Goal: Information Seeking & Learning: Compare options

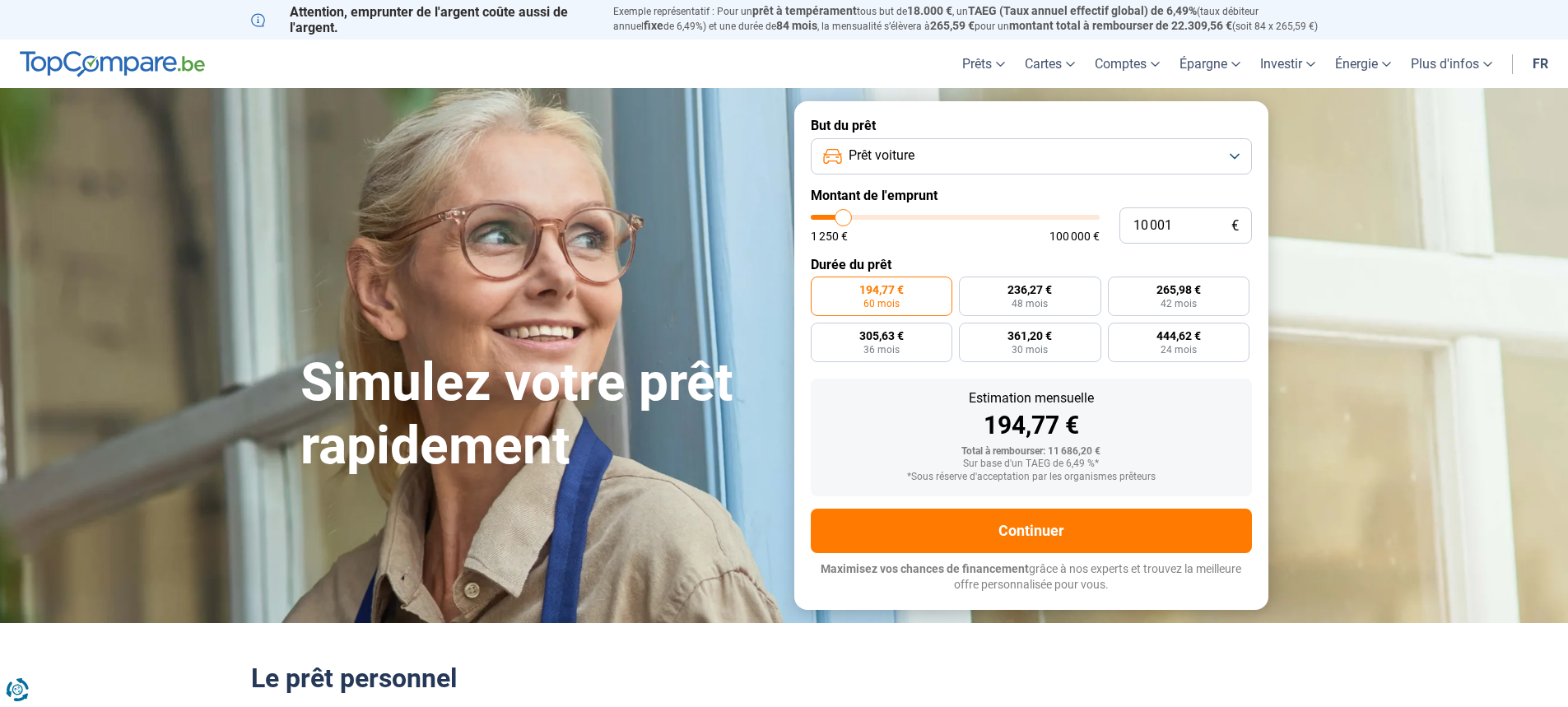
type input "11 500"
type input "11500"
type input "12 750"
type input "12750"
type input "14 250"
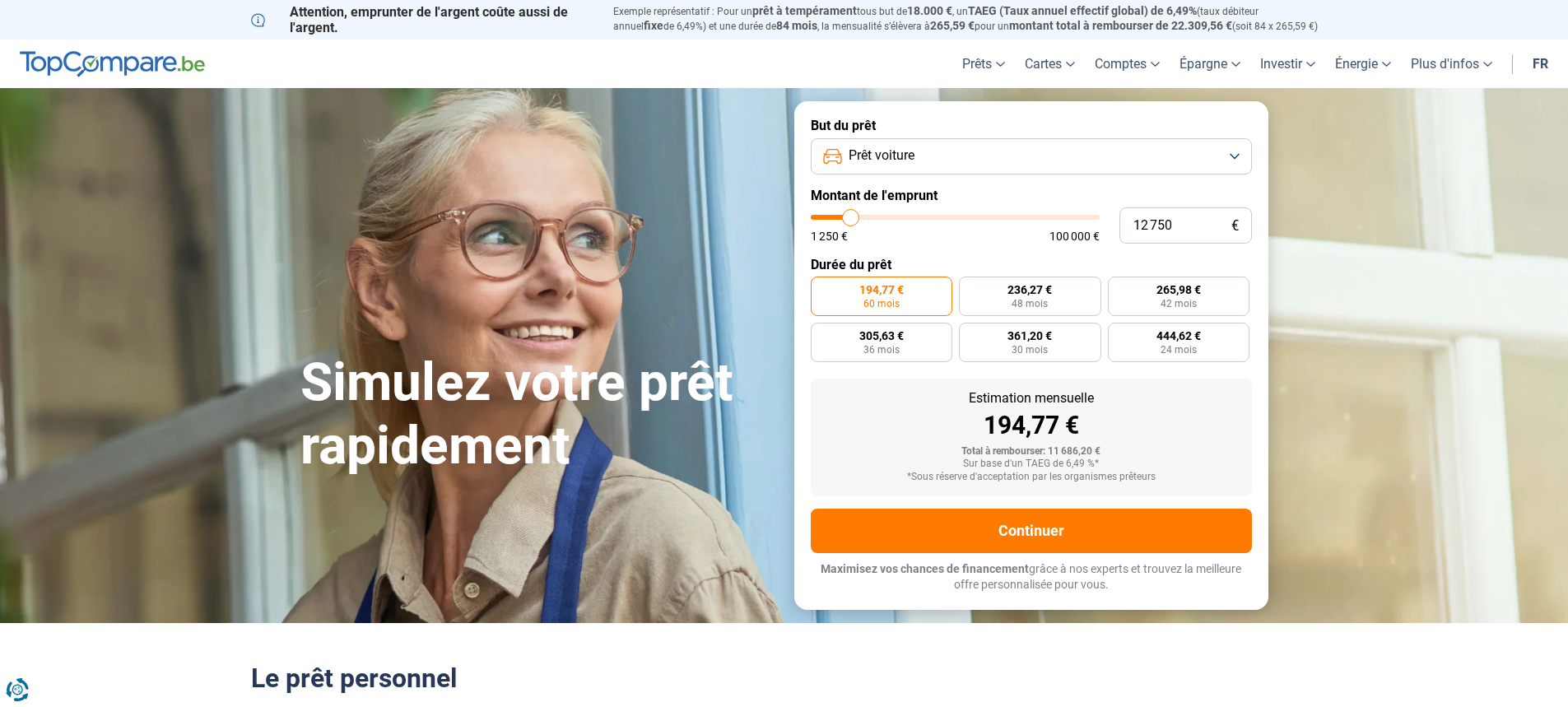
type input "14250"
type input "16 250"
type input "16250"
type input "19 250"
type input "19250"
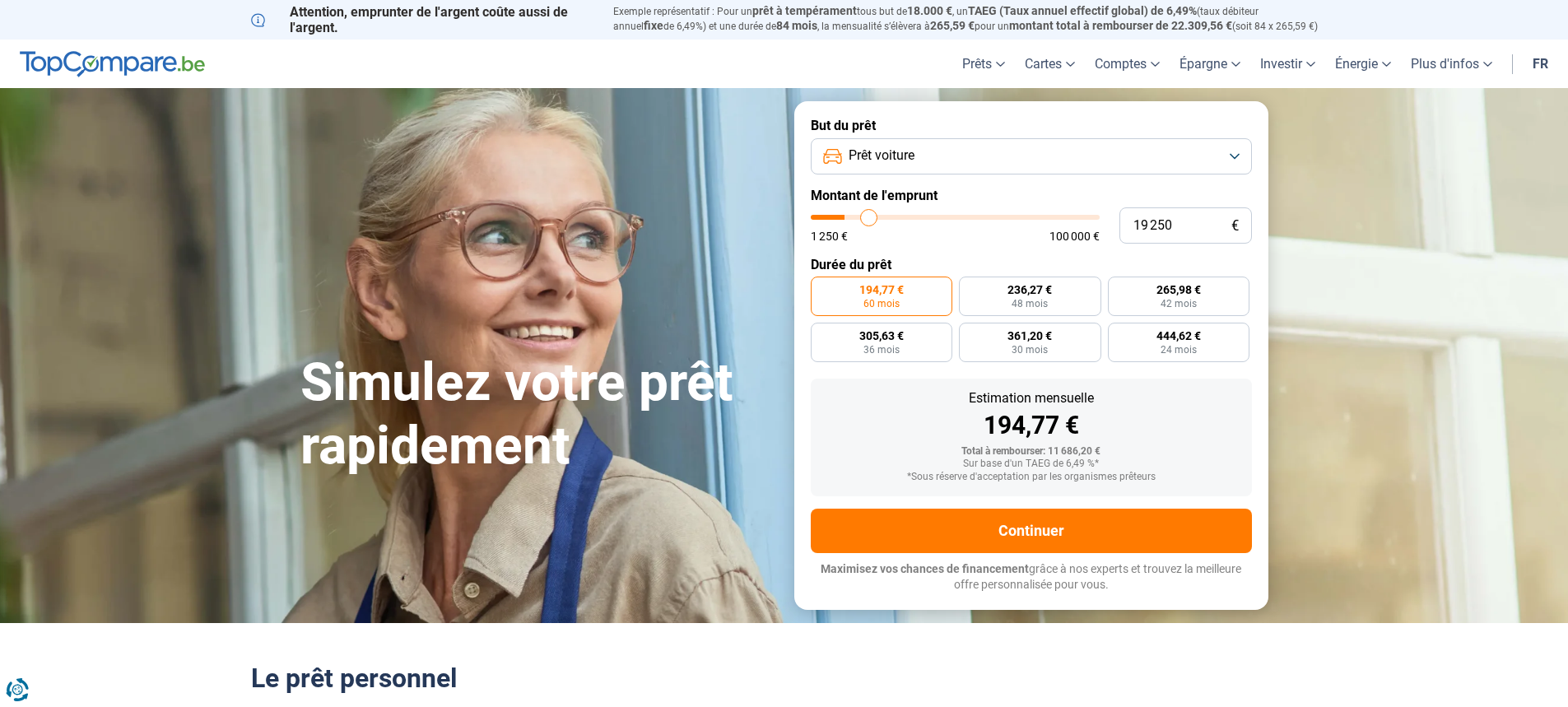
type input "24 500"
type input "24500"
type input "29 750"
type input "29750"
type input "39 250"
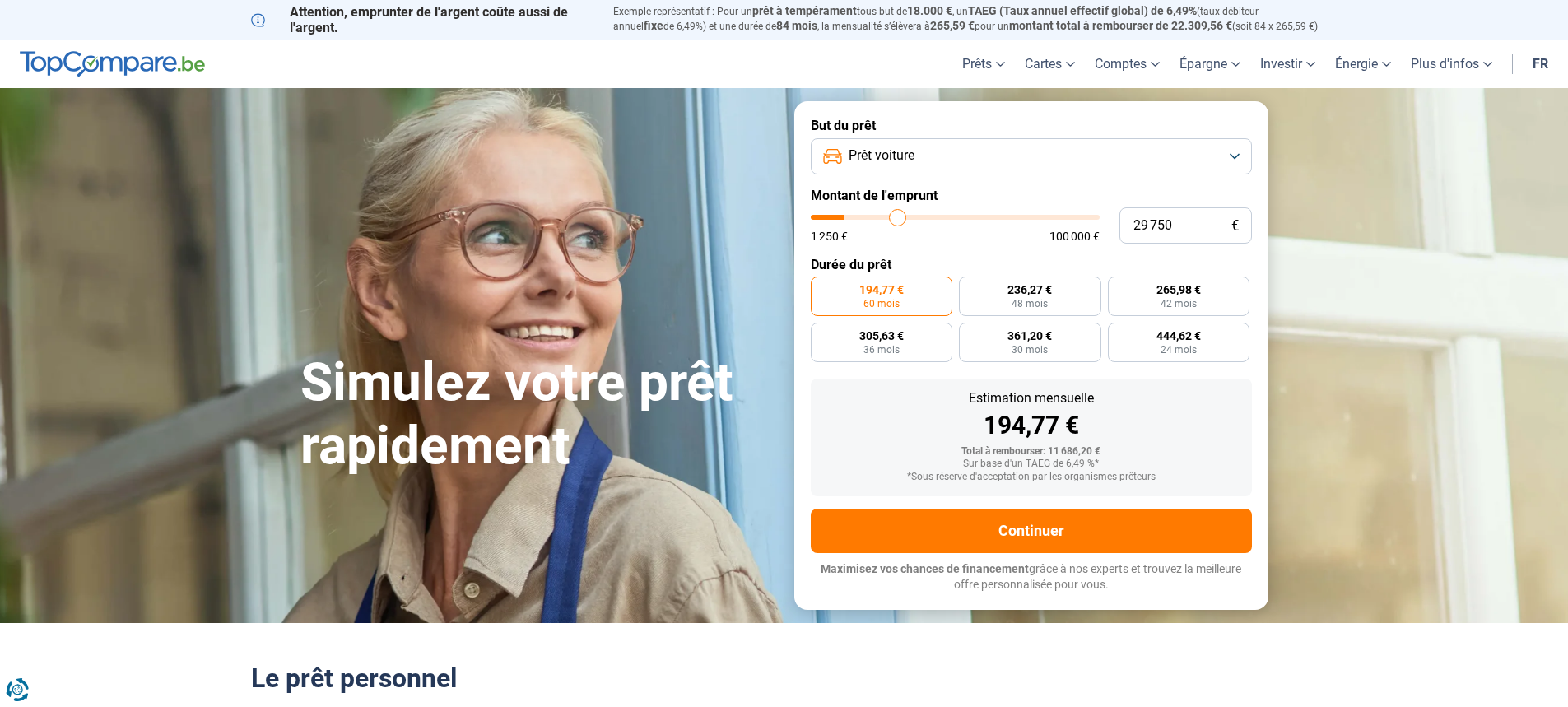
type input "39250"
type input "45 500"
type input "45500"
type input "50 500"
type input "50500"
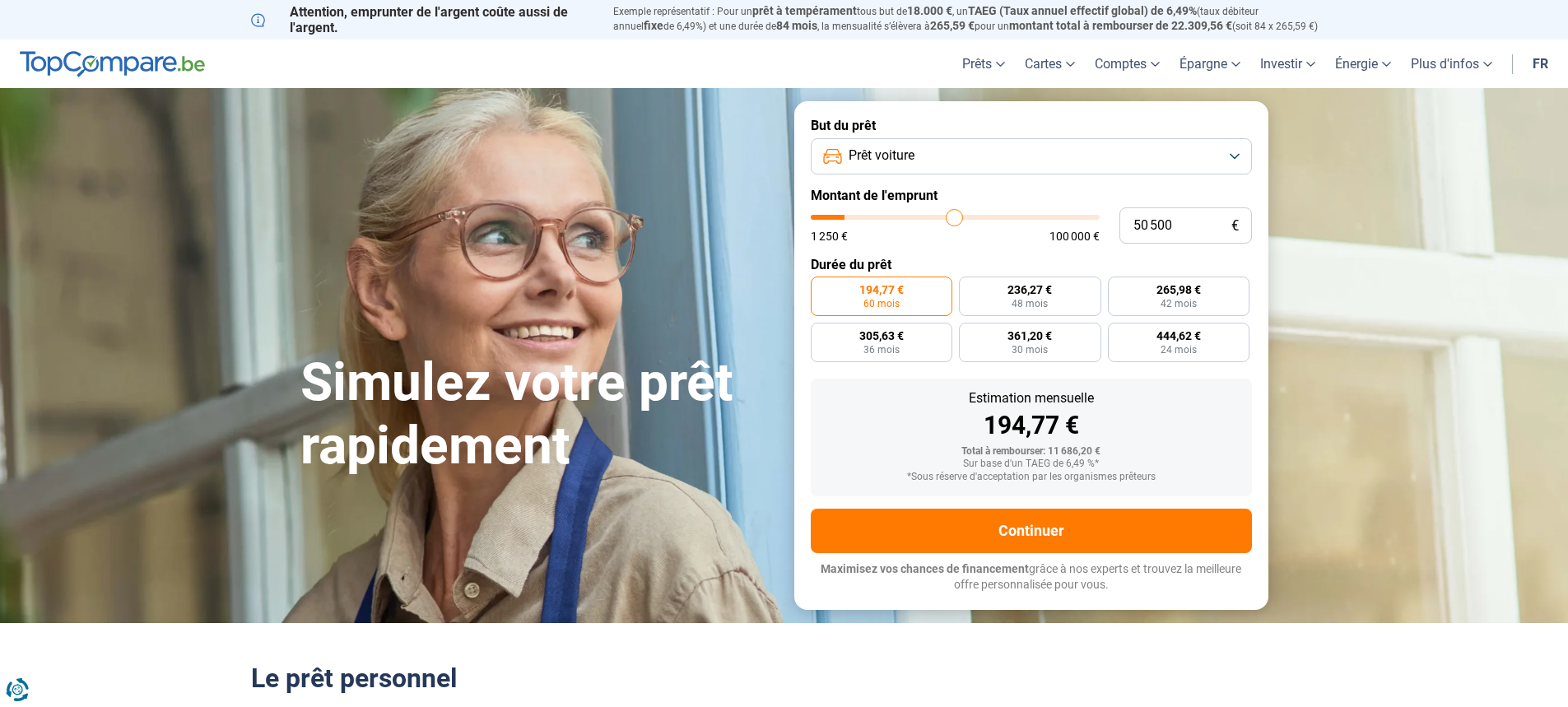
type input "55 500"
type input "55500"
type input "59 500"
type input "59500"
type input "65 000"
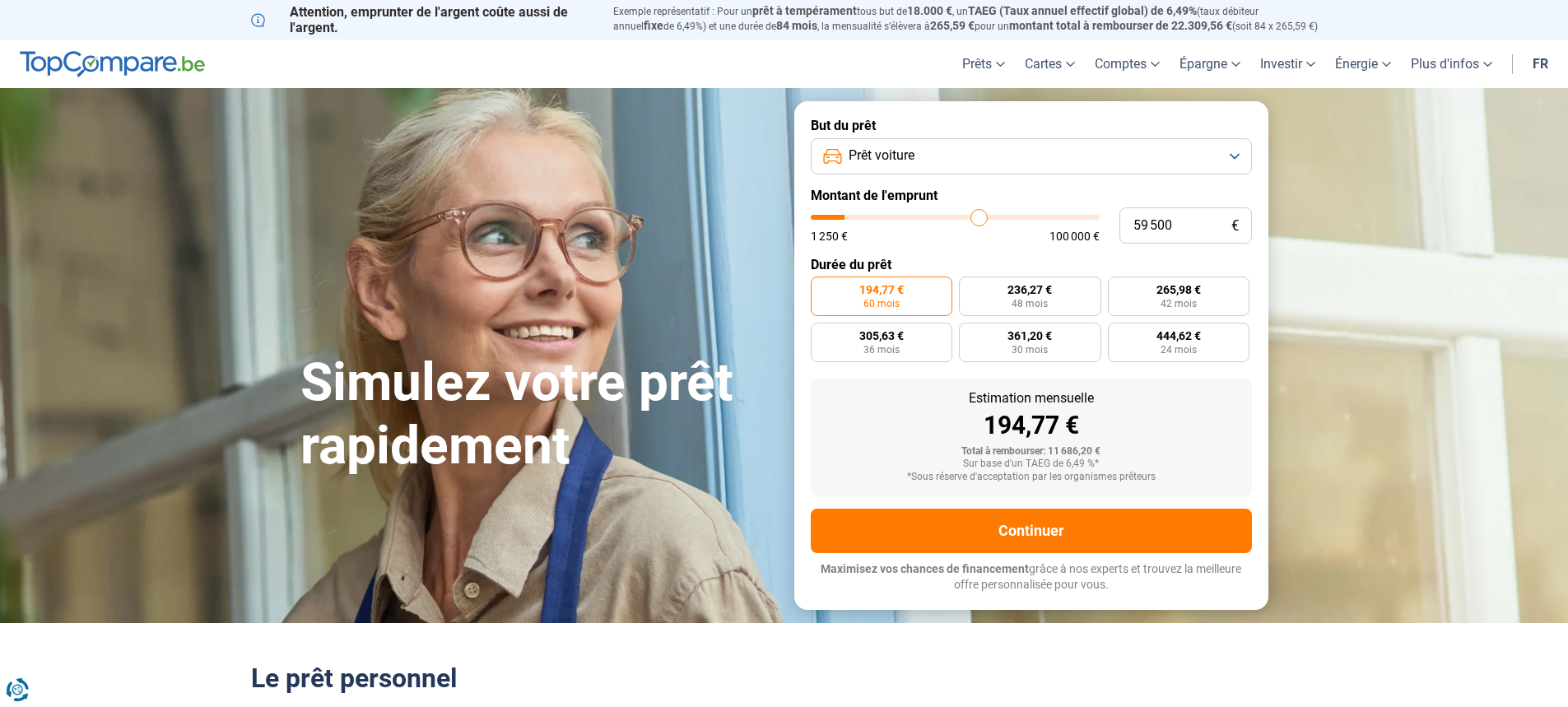
type input "65000"
type input "67 500"
type input "67500"
type input "69 500"
type input "69500"
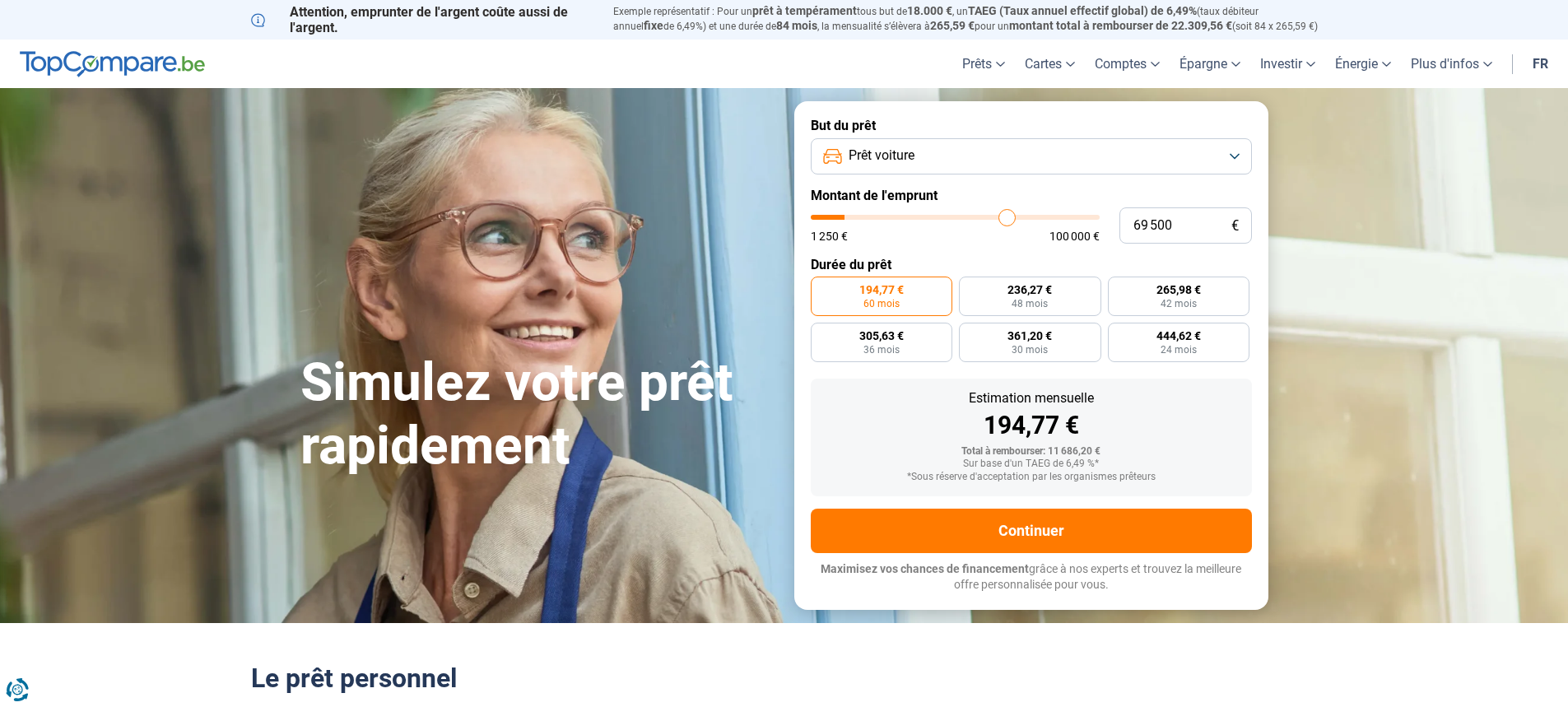
type input "71 750"
type input "71750"
type input "74 000"
type input "74000"
type input "76 750"
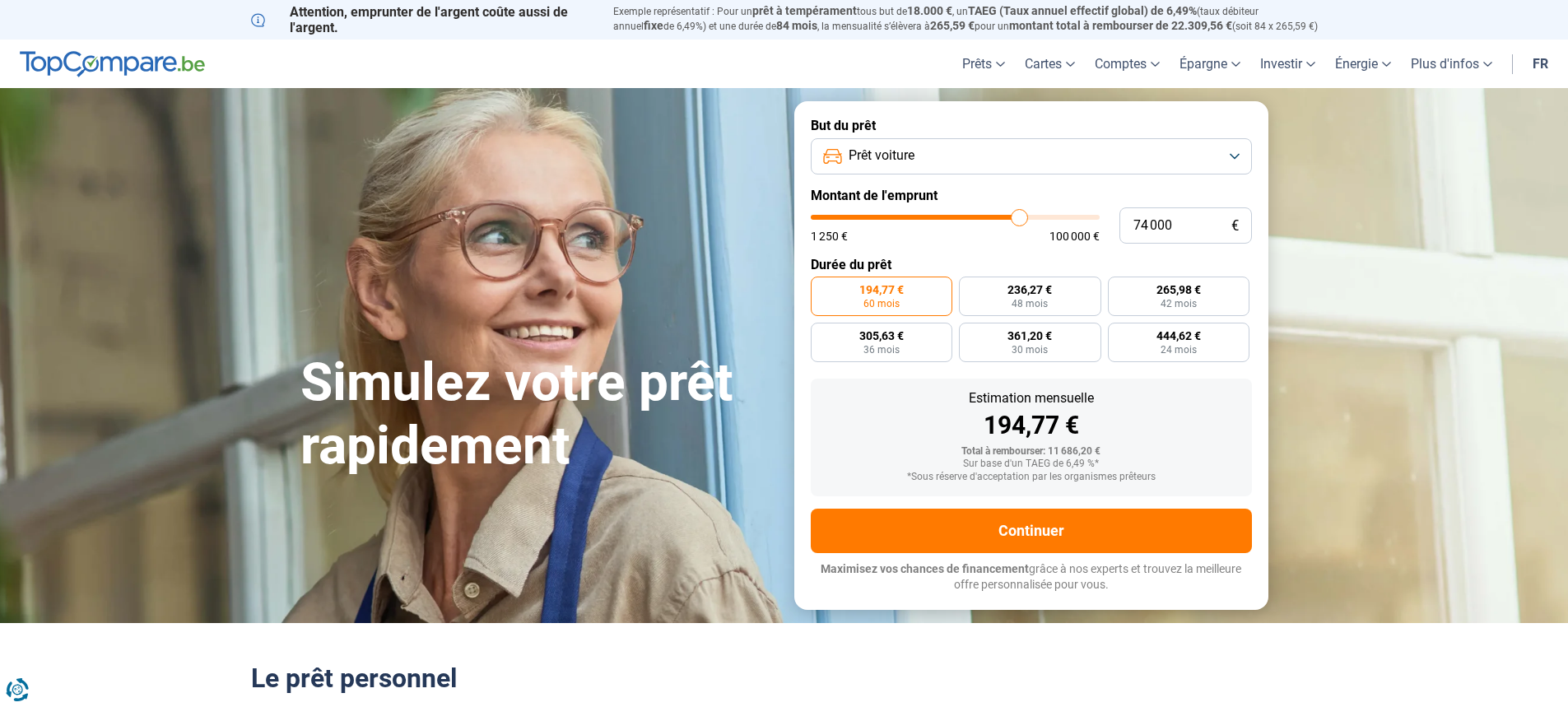
type input "76750"
type input "80 000"
type input "80000"
type input "84 250"
type input "84250"
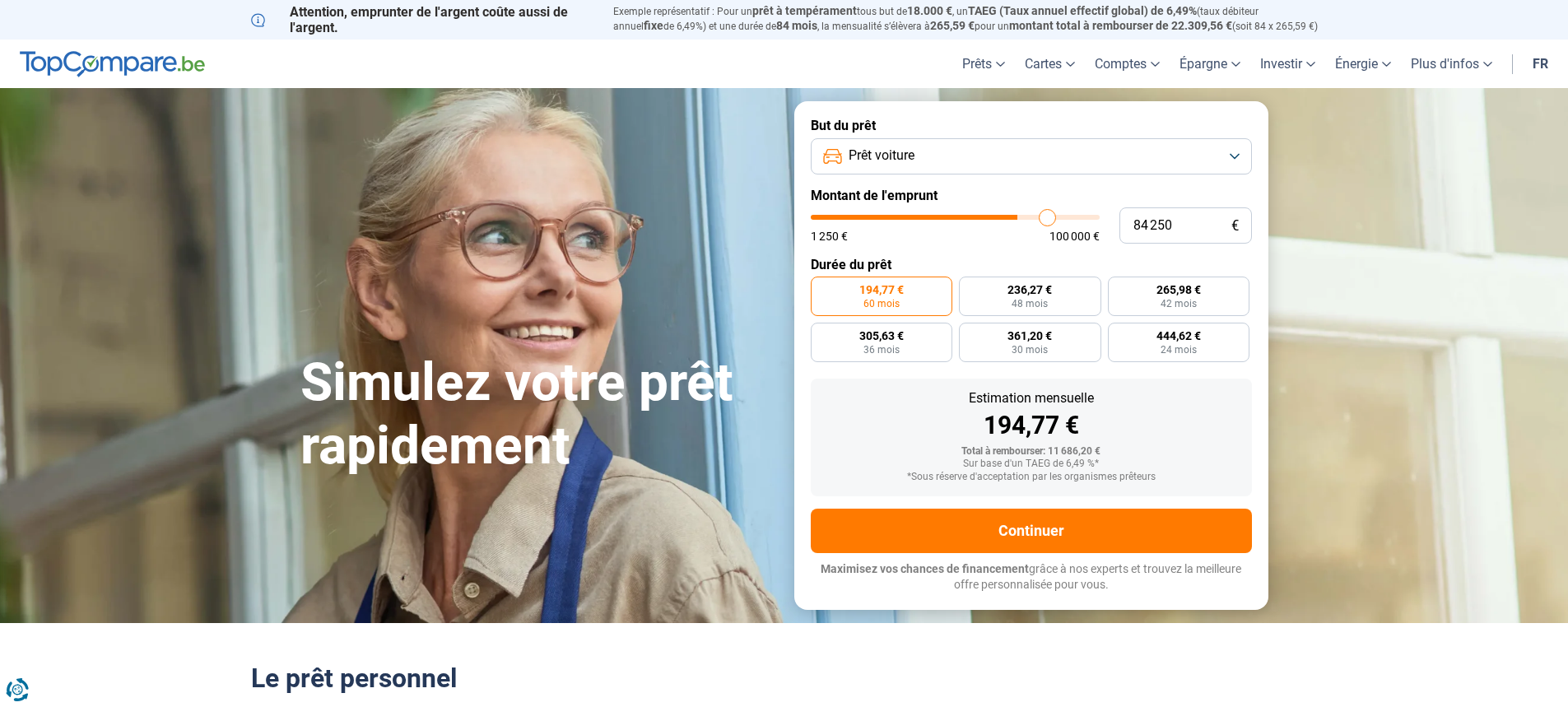
type input "88 000"
type input "88000"
type input "92 500"
type input "92500"
type input "94 000"
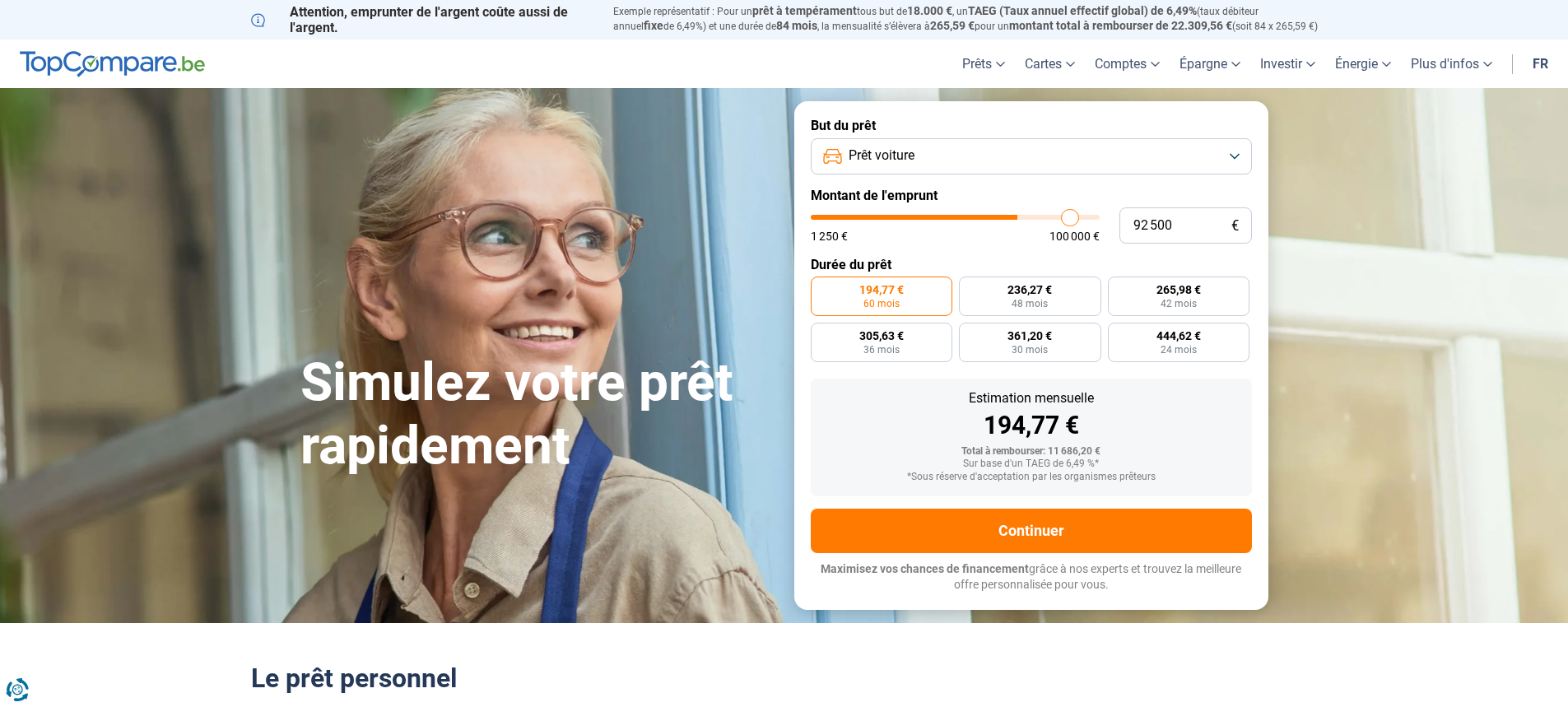
type input "94000"
type input "95 000"
type input "95000"
type input "96 250"
type input "96250"
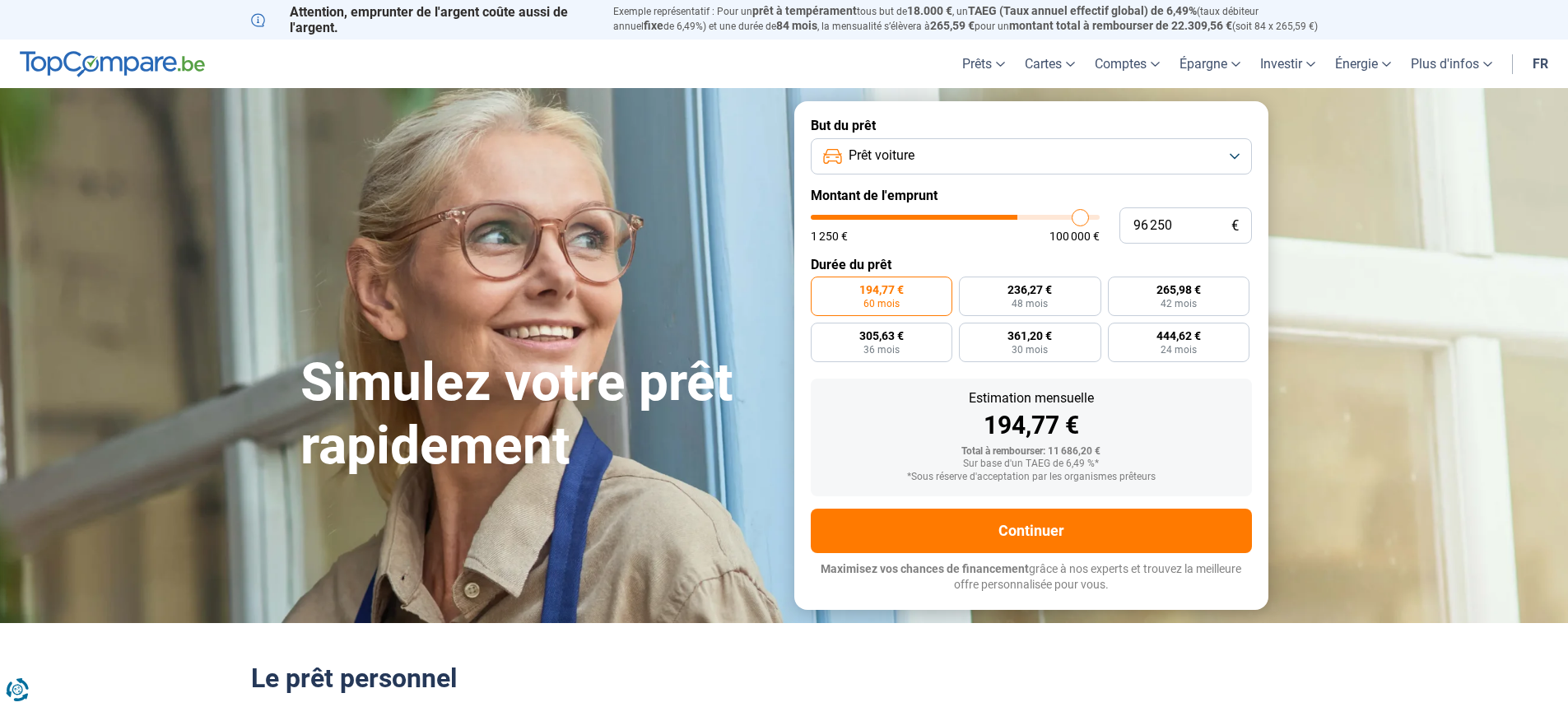
type input "97 750"
type input "97750"
type input "99 500"
type input "99500"
type input "100 000"
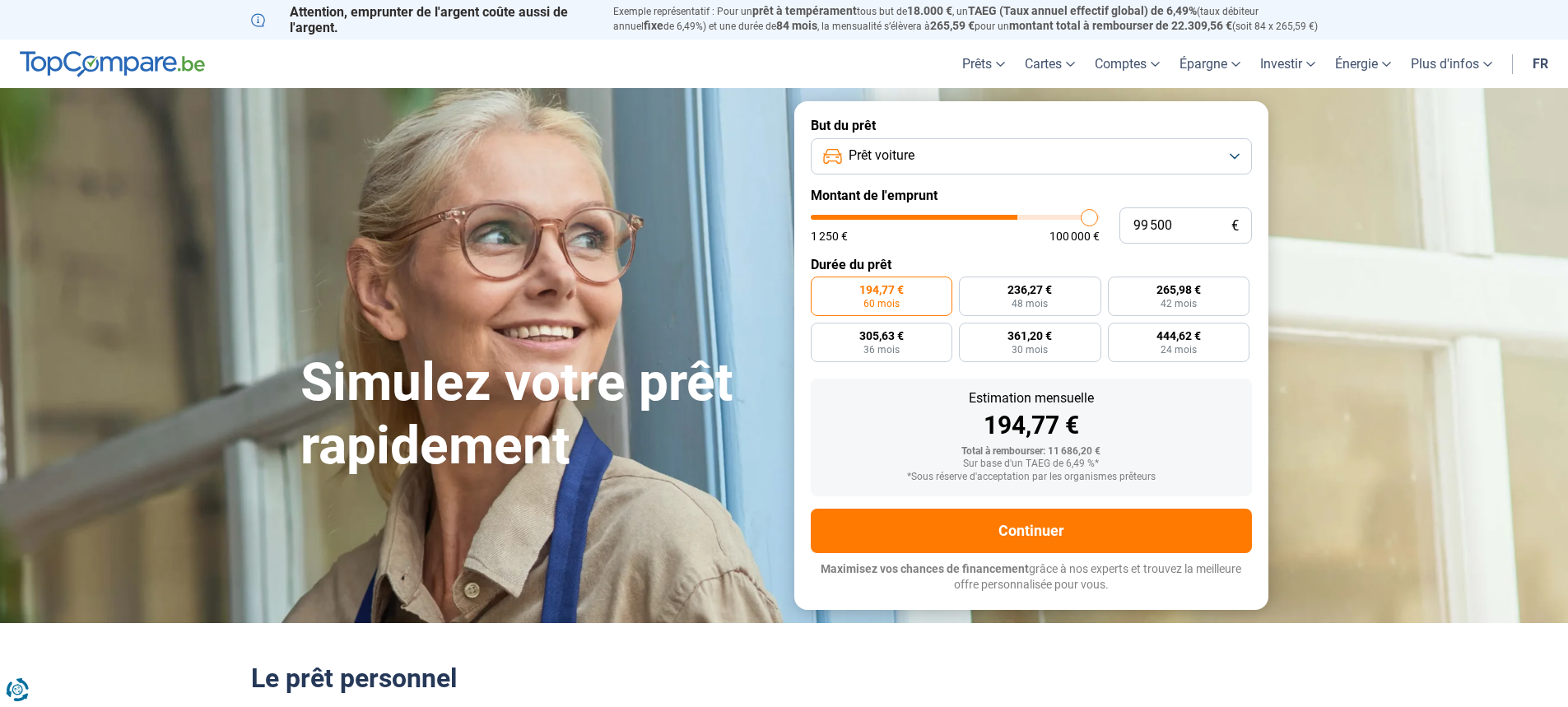
type input "100000"
type input "99 250"
type input "99250"
type input "97 750"
type input "97750"
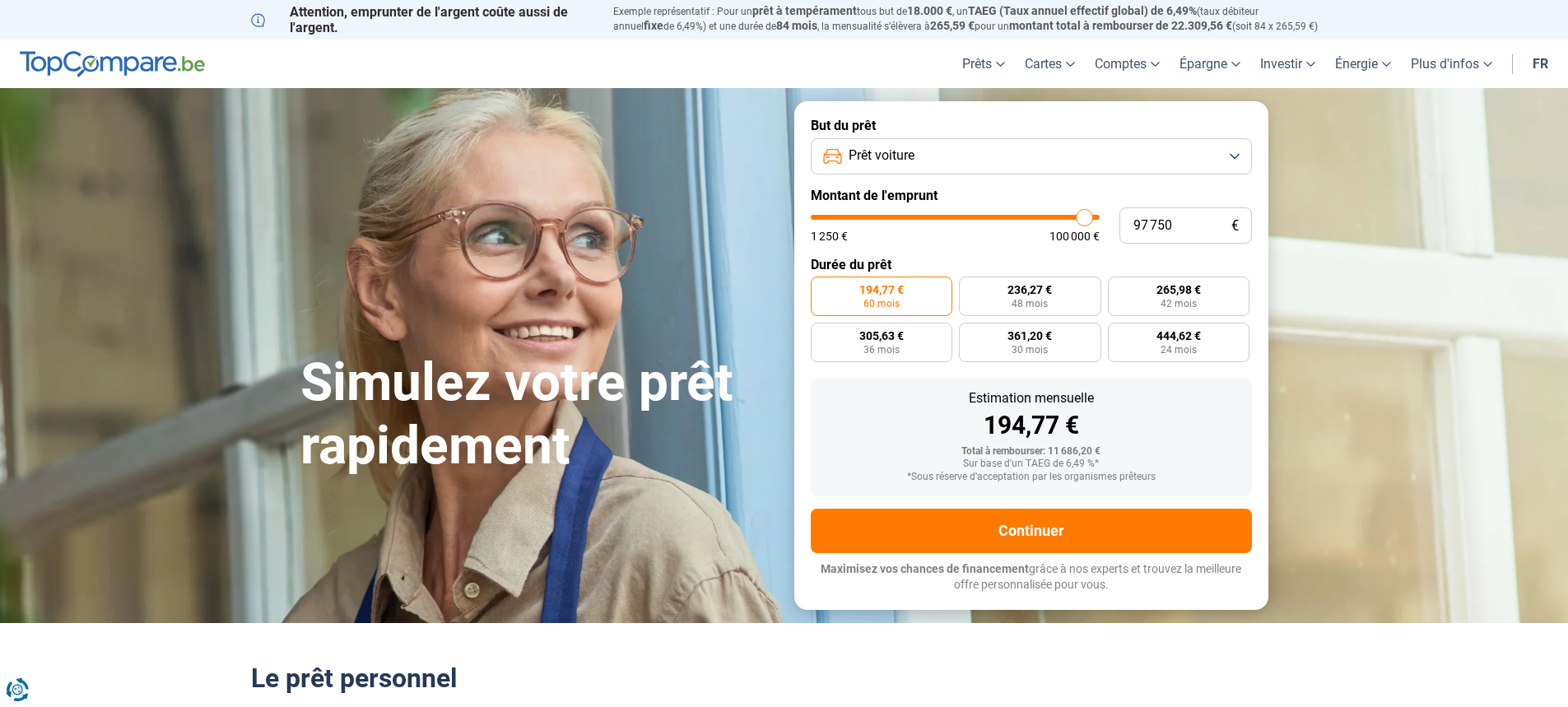
type input "96 250"
type input "96250"
type input "94 500"
type input "94500"
type input "92 500"
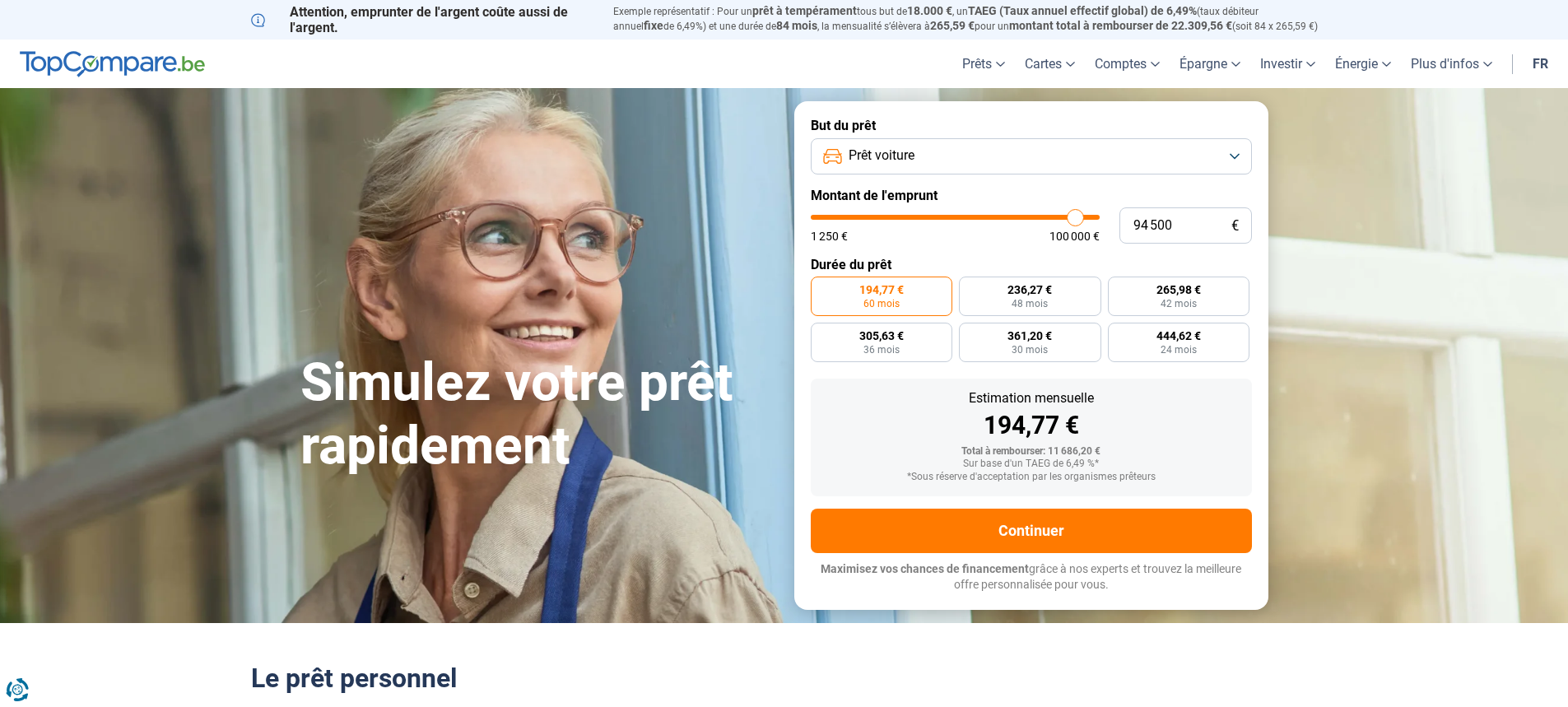
type input "92500"
type input "90 500"
type input "90500"
type input "87 250"
type input "87250"
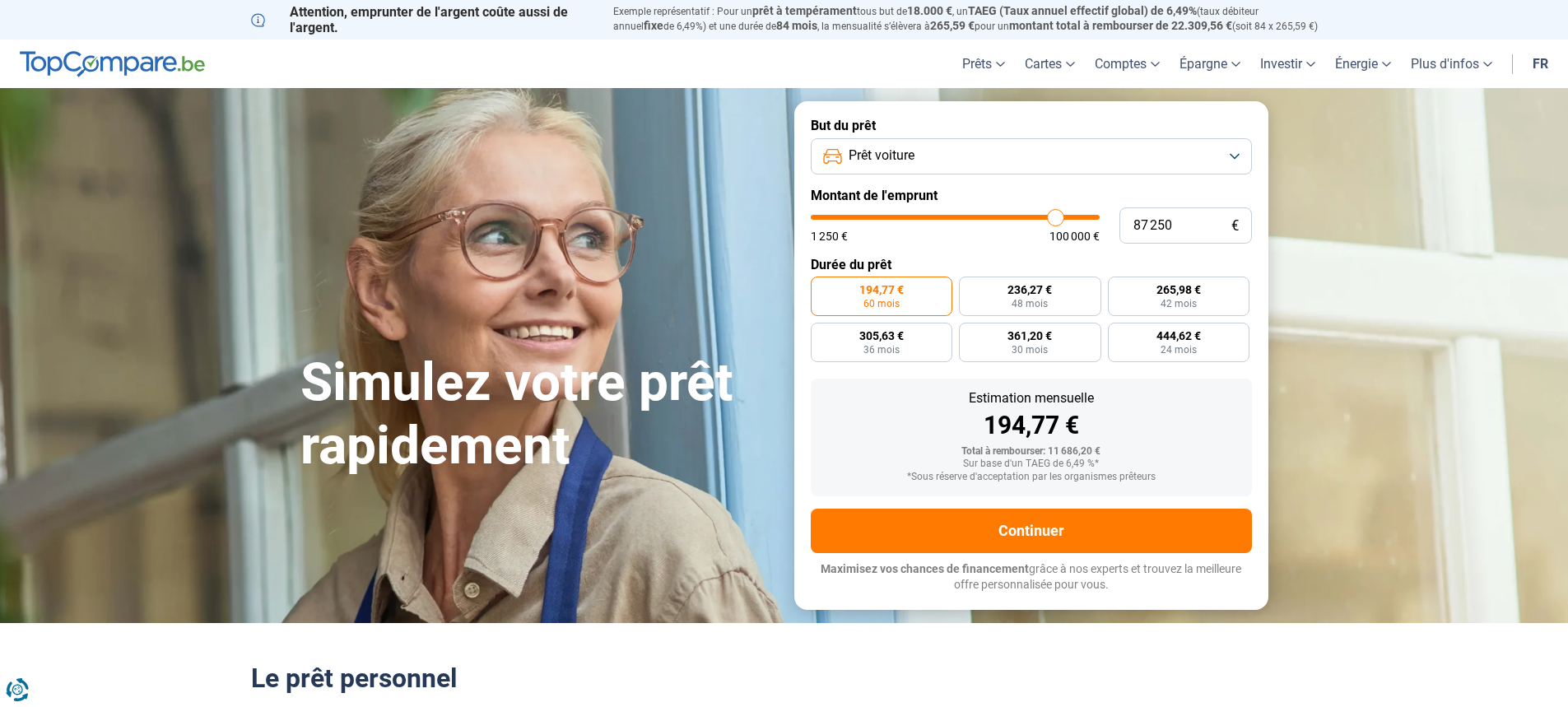
type input "84 500"
type input "84500"
type input "81 500"
type input "81500"
type input "78 250"
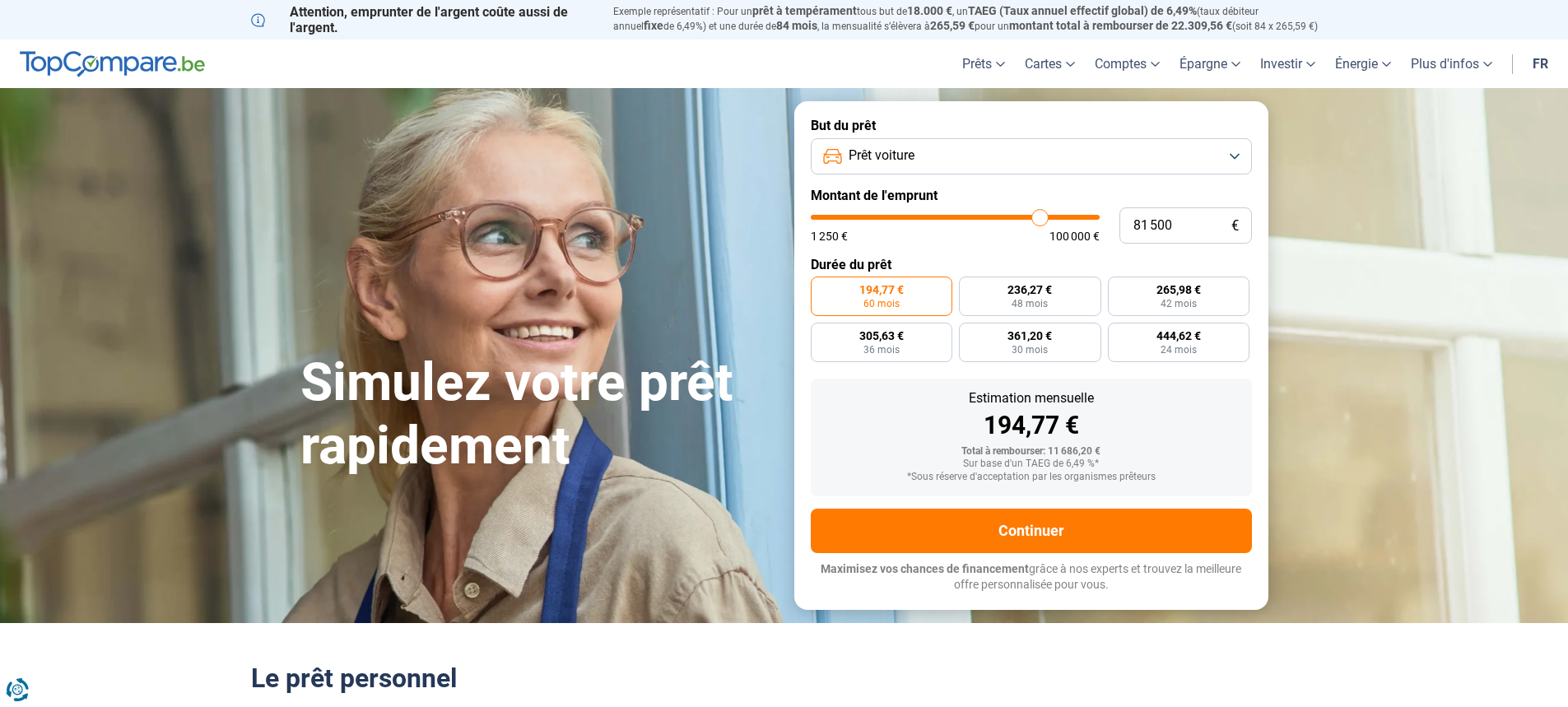
type input "78250"
type input "75 000"
type input "75000"
type input "72 500"
type input "72500"
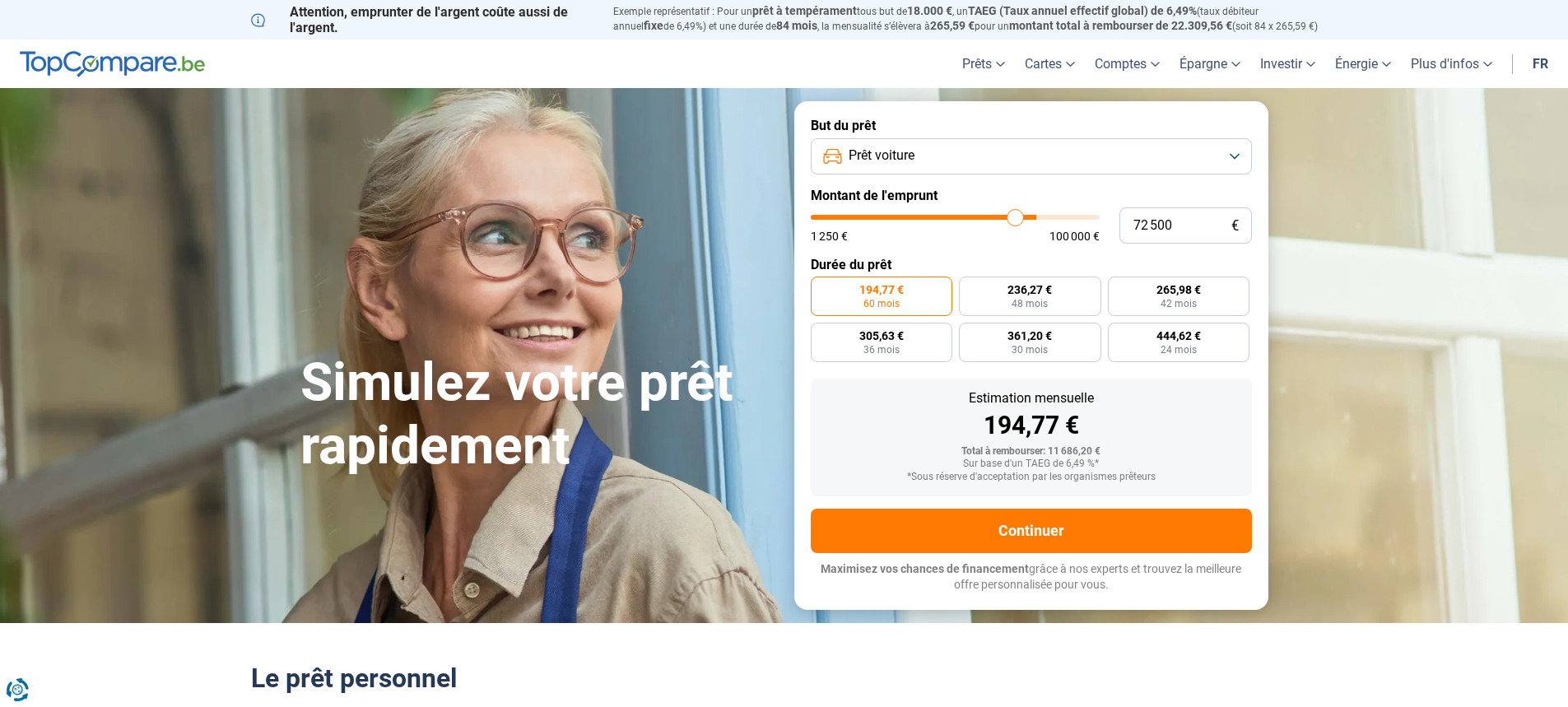
type input "70 500"
type input "70500"
type input "69 250"
type input "69250"
type input "67 750"
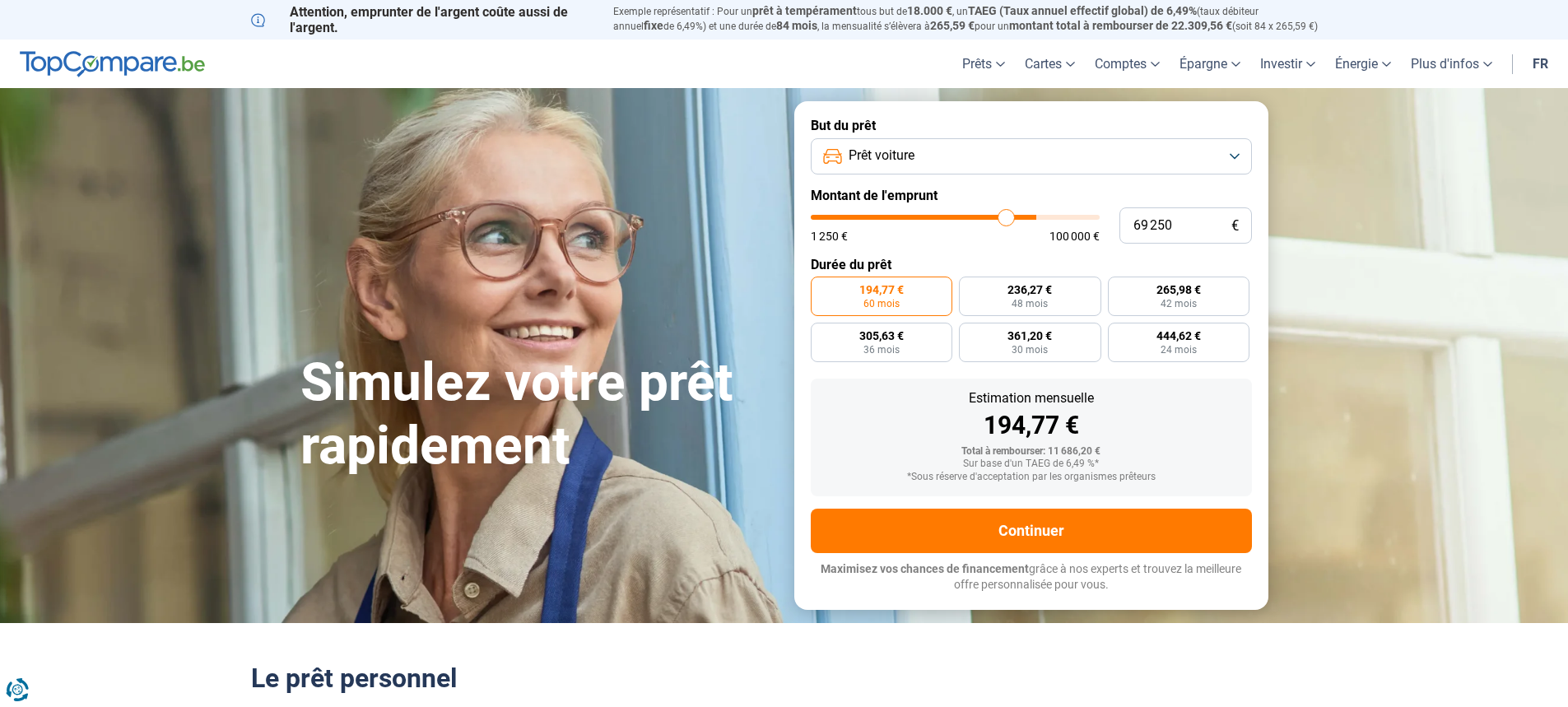
type input "67750"
type input "67 500"
type input "67500"
type input "67 250"
type input "67250"
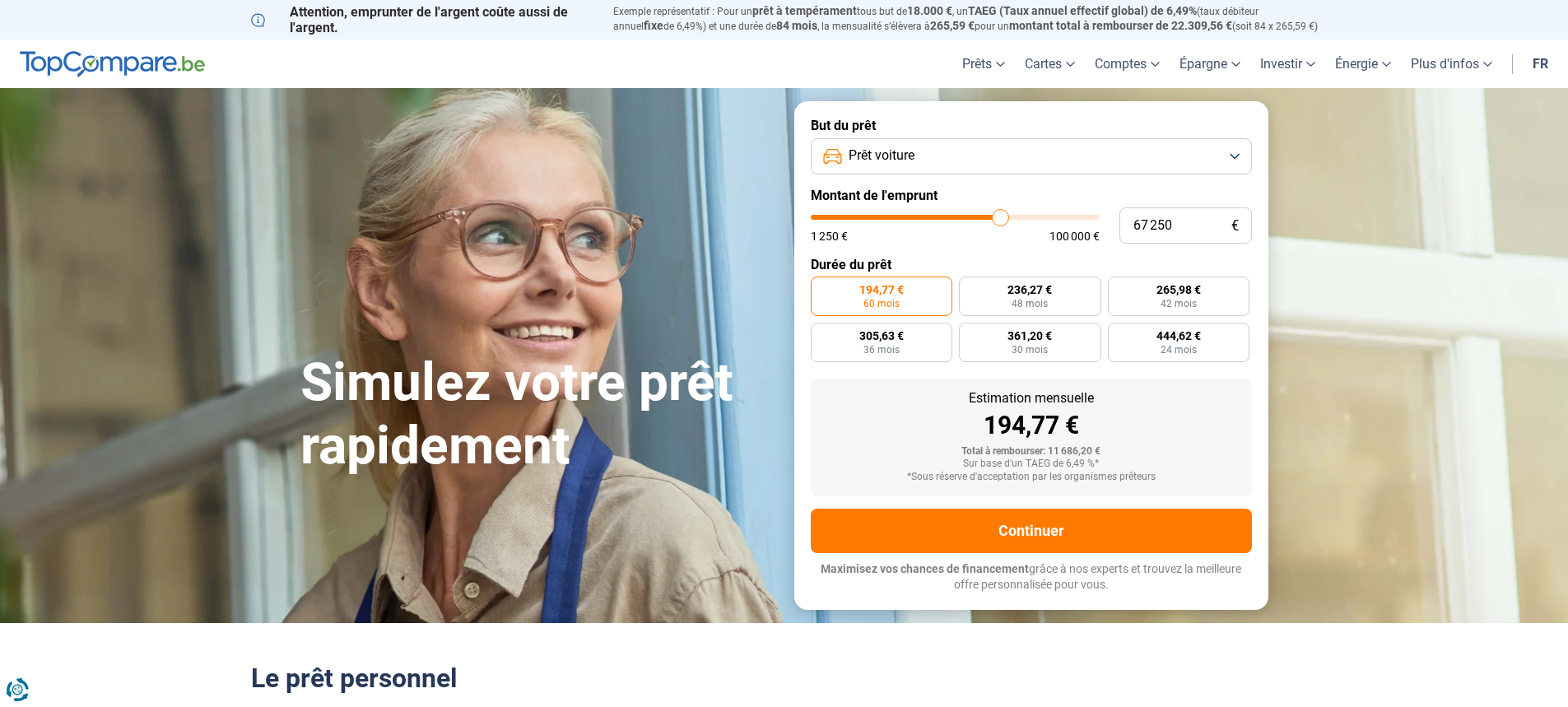
type input "66 750"
type input "66750"
type input "66 250"
type input "66250"
type input "64 250"
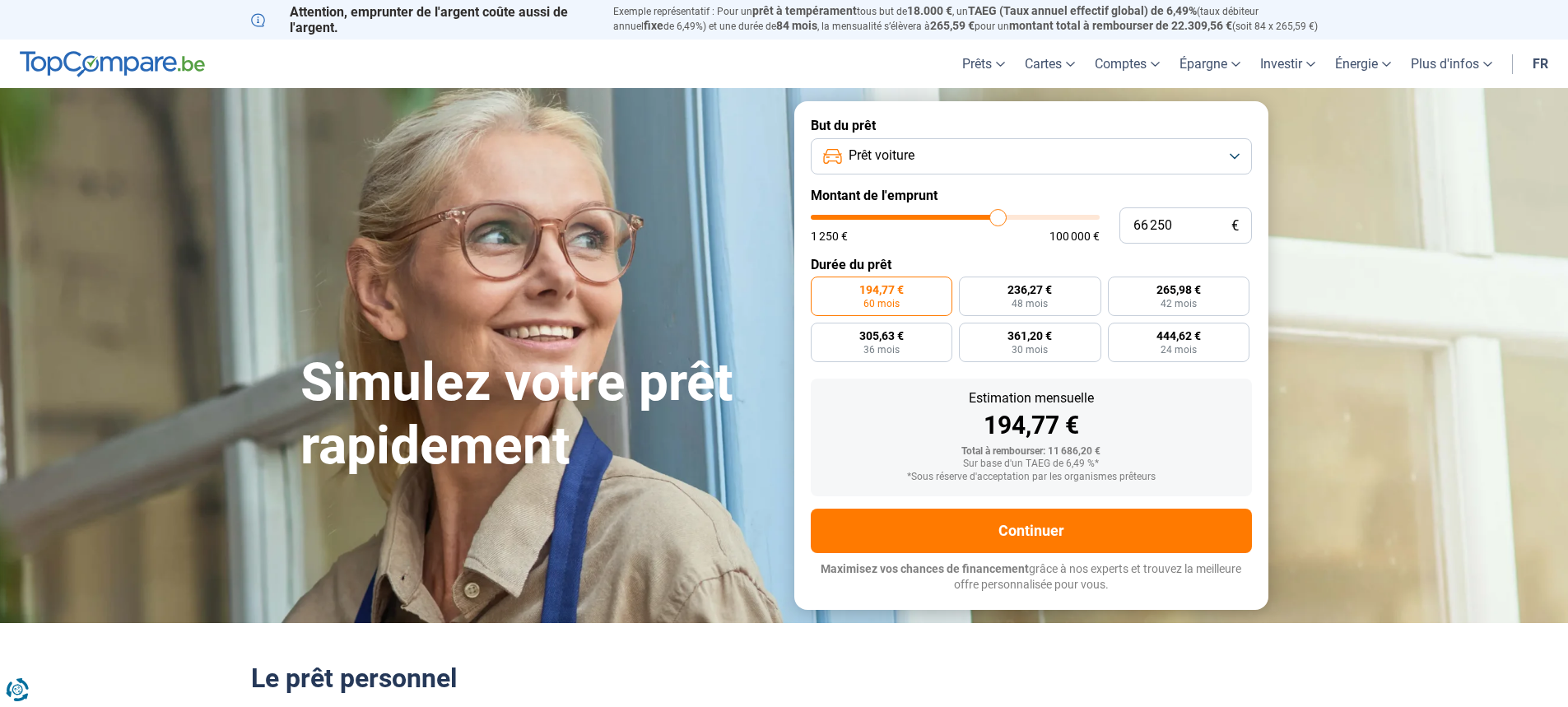
type input "64250"
type input "62 000"
type input "62000"
type input "59 250"
type input "59250"
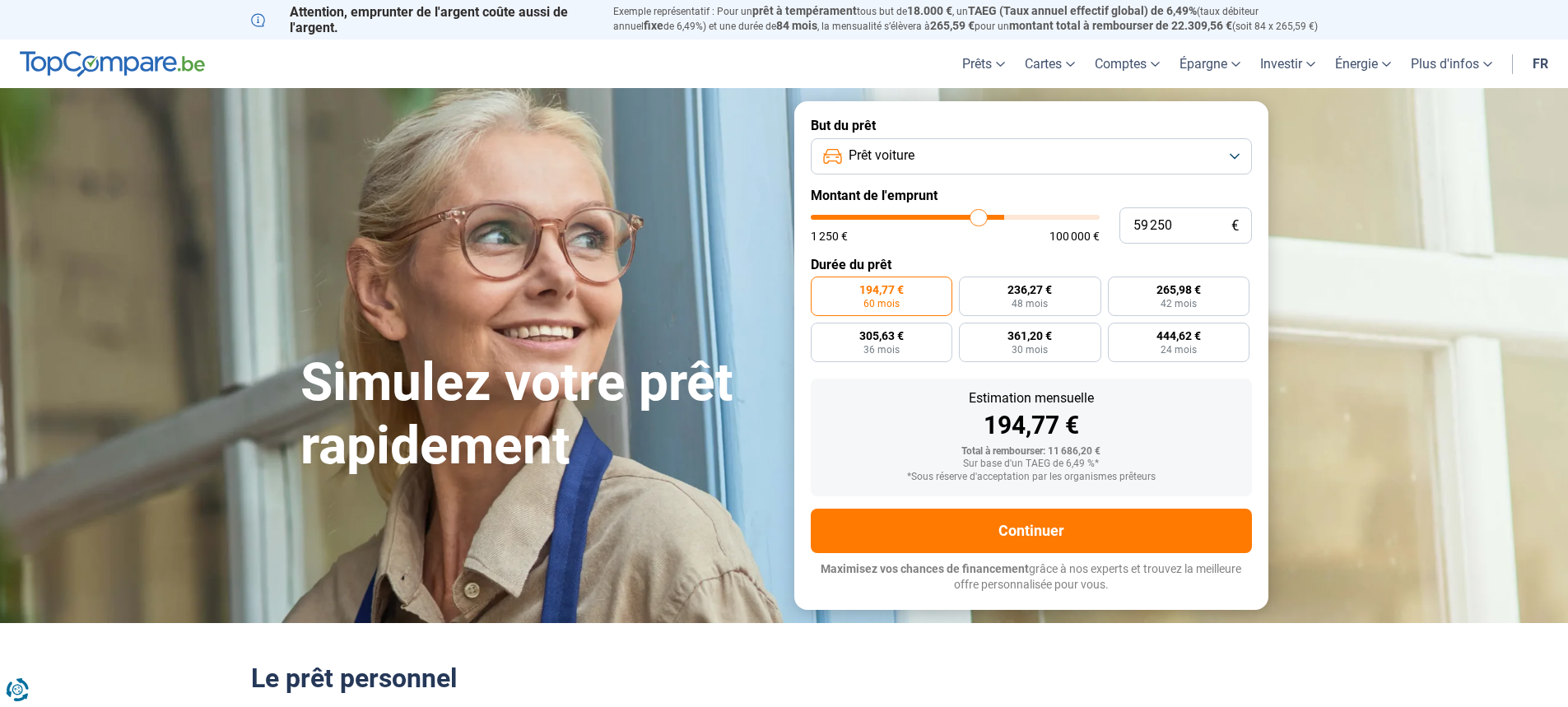
type input "57 000"
type input "57000"
type input "55 000"
type input "55000"
type input "53 250"
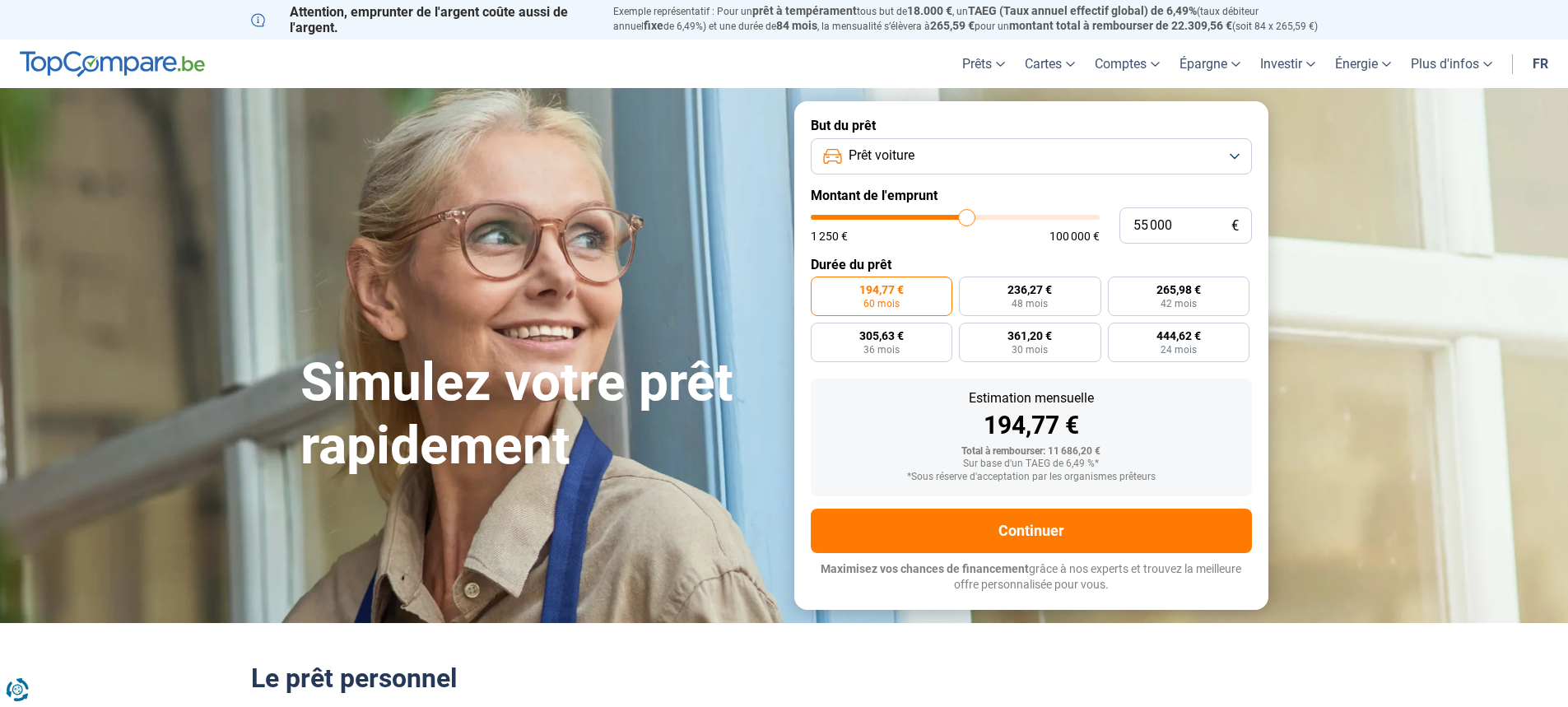
type input "53250"
type input "52 000"
type input "52000"
type input "50 500"
type input "50500"
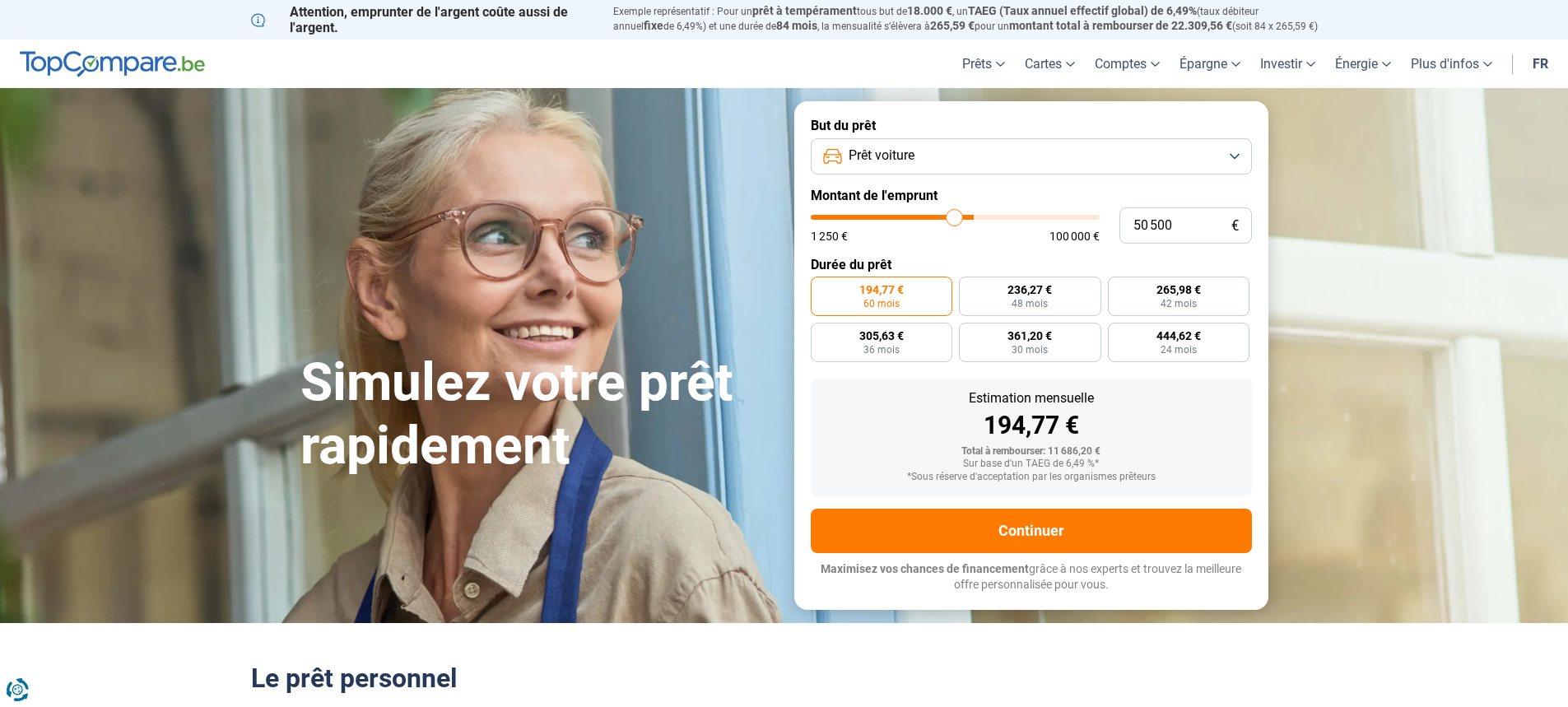
type input "49 750"
type input "49750"
type input "48 750"
type input "48750"
type input "48 500"
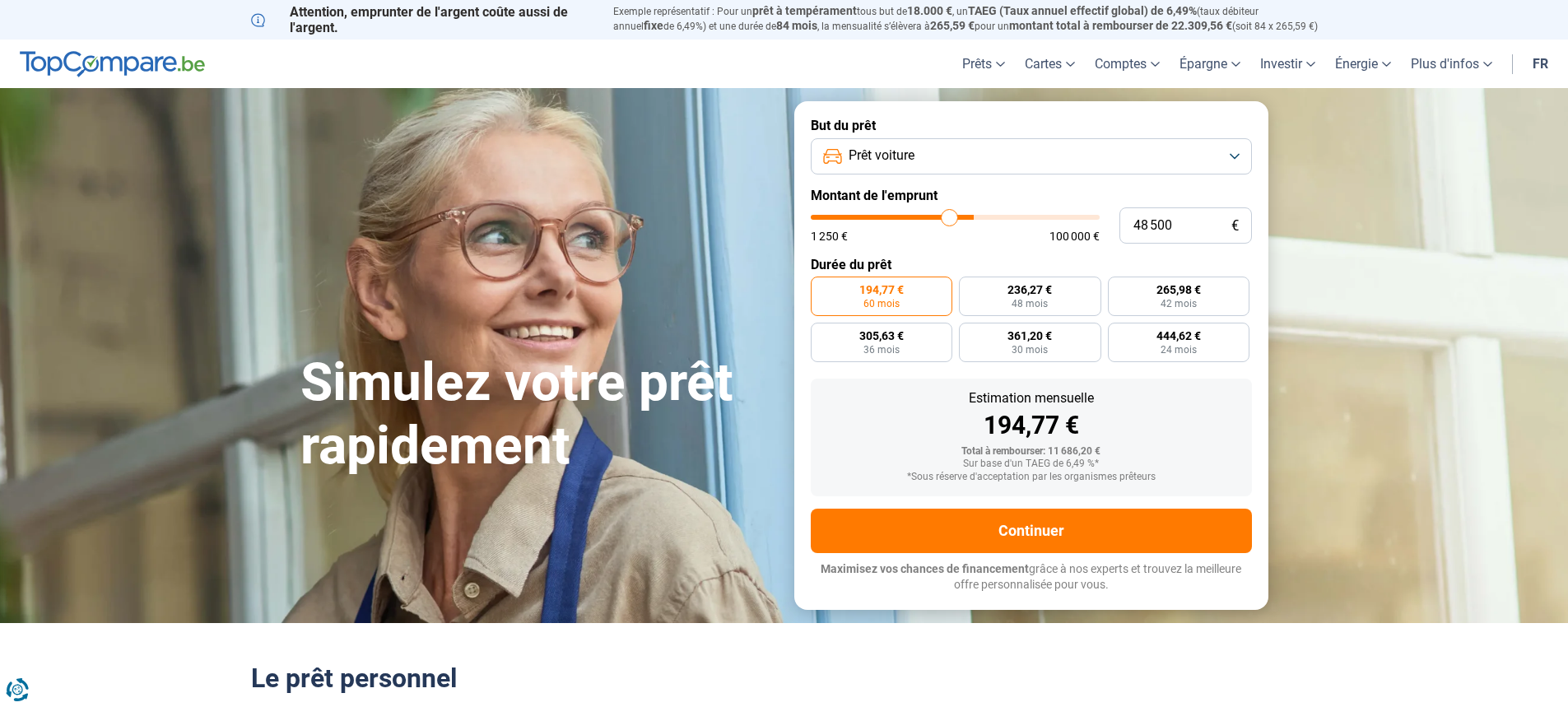
type input "48500"
type input "48 000"
type input "48000"
type input "47 500"
type input "47500"
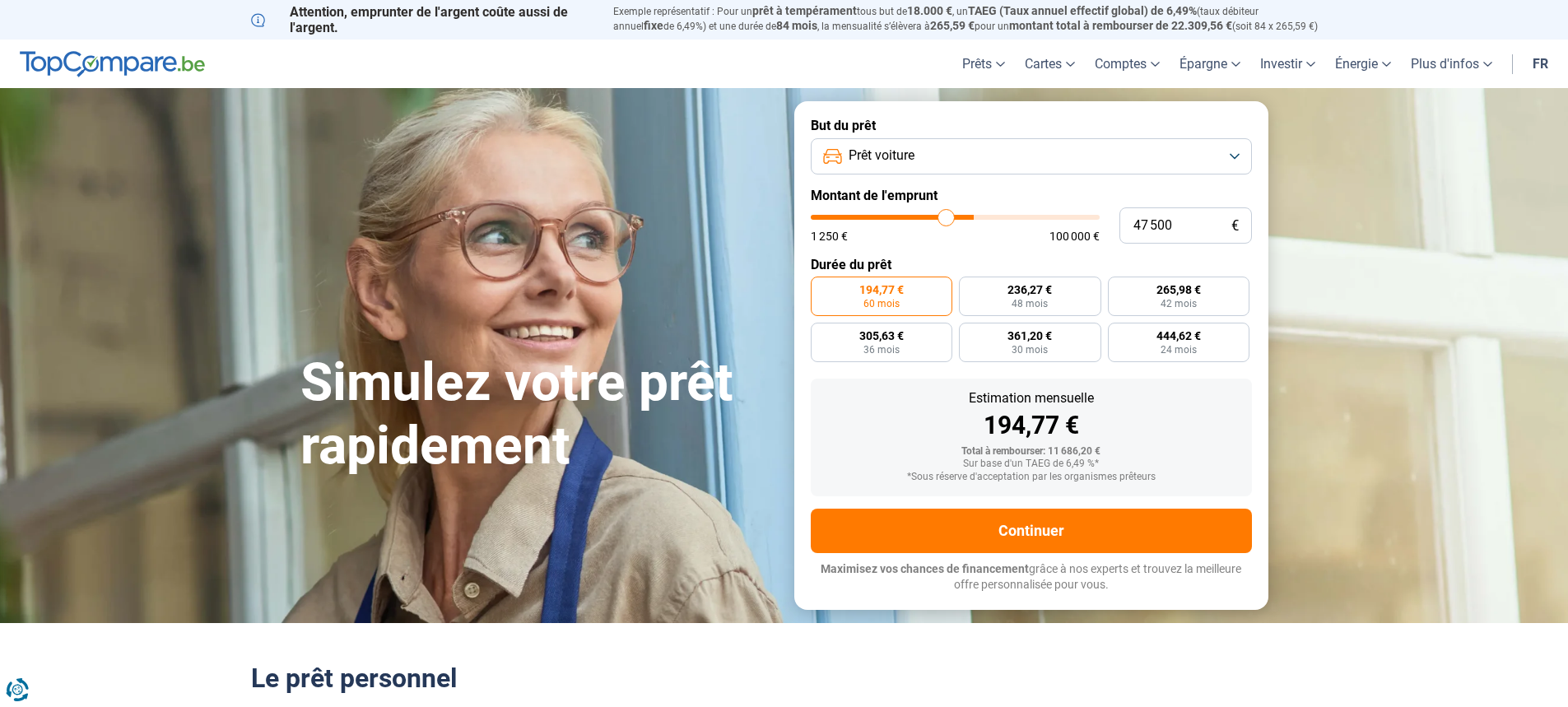
type input "47 000"
type input "47000"
type input "46 500"
type input "46500"
type input "46 000"
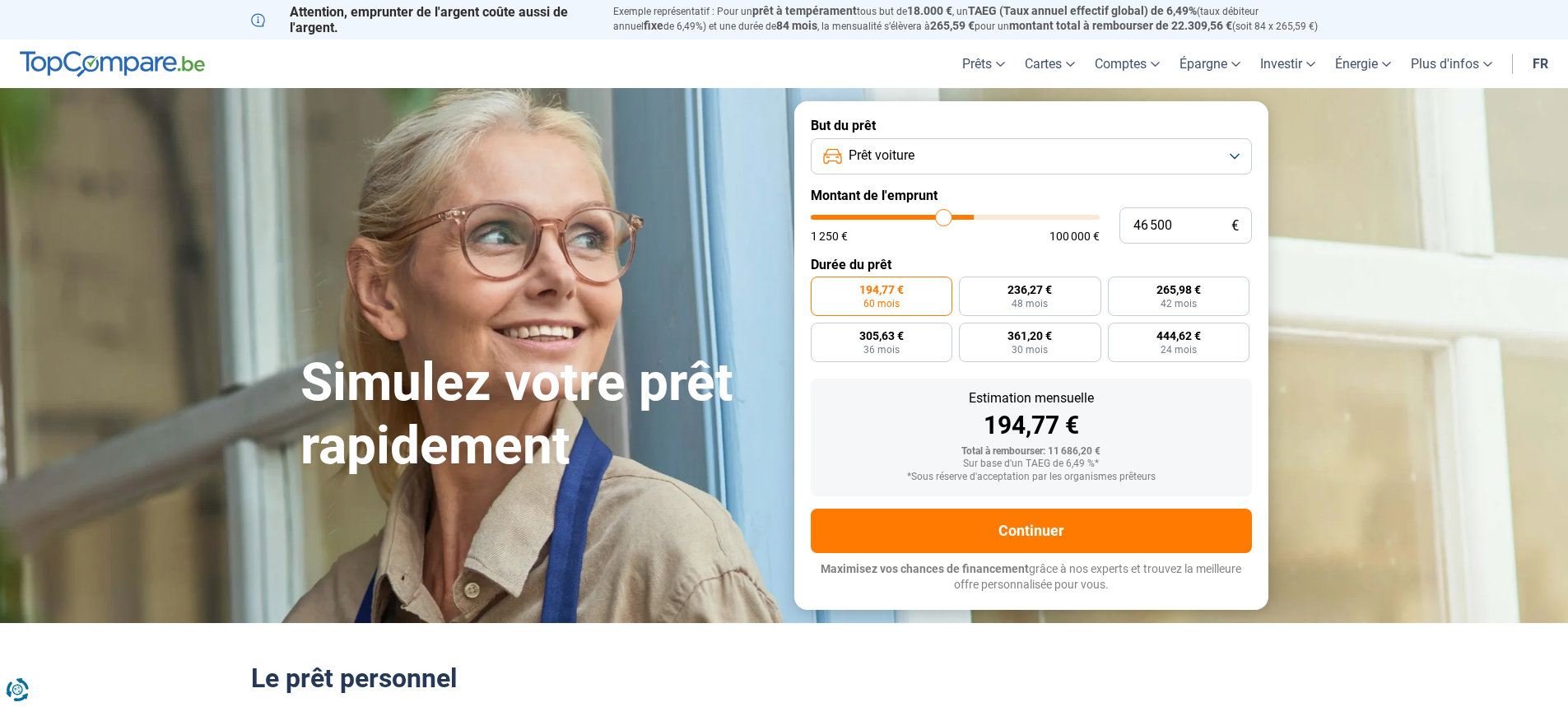
type input "46000"
type input "45 500"
type input "45500"
type input "45 250"
type input "45250"
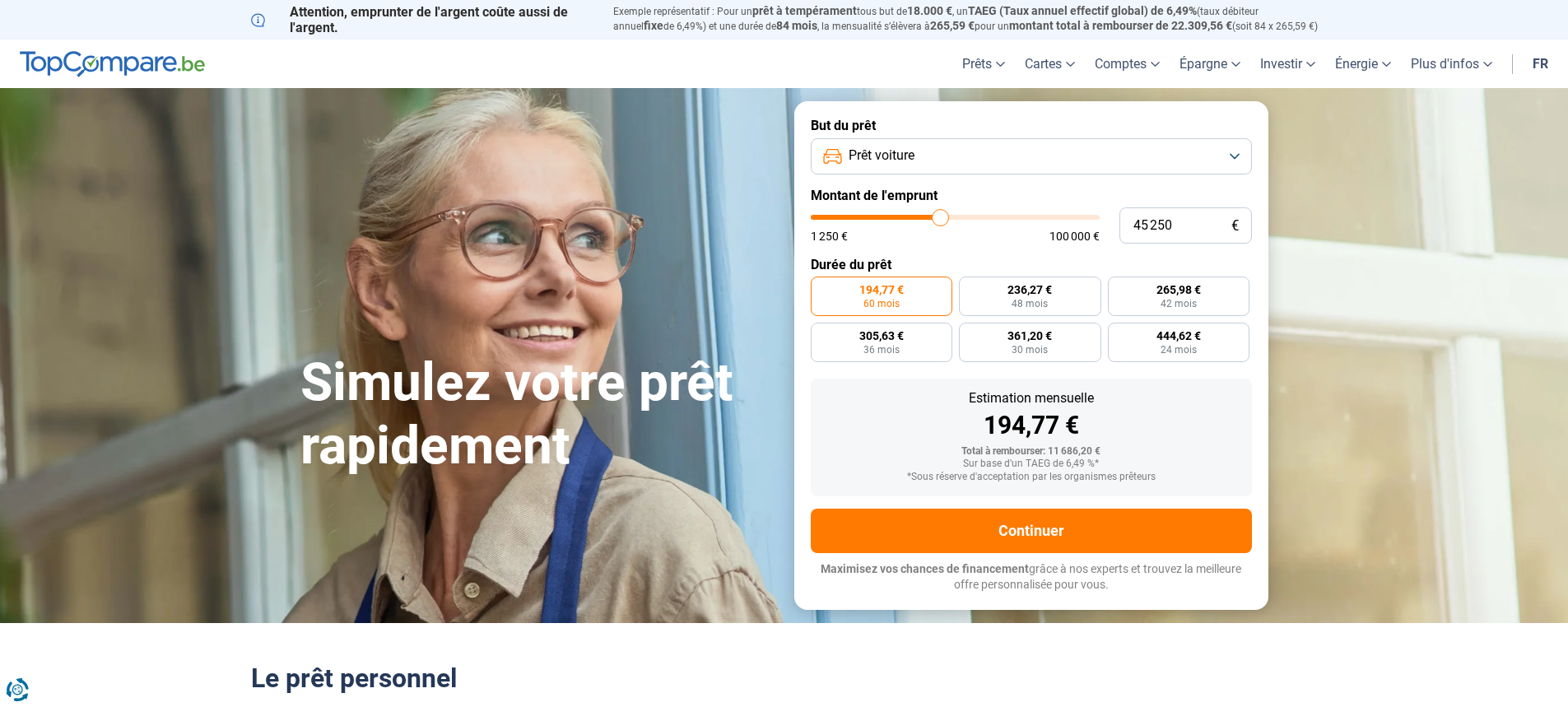
type input "45 000"
type input "45000"
type input "44 250"
type input "44250"
type input "43 750"
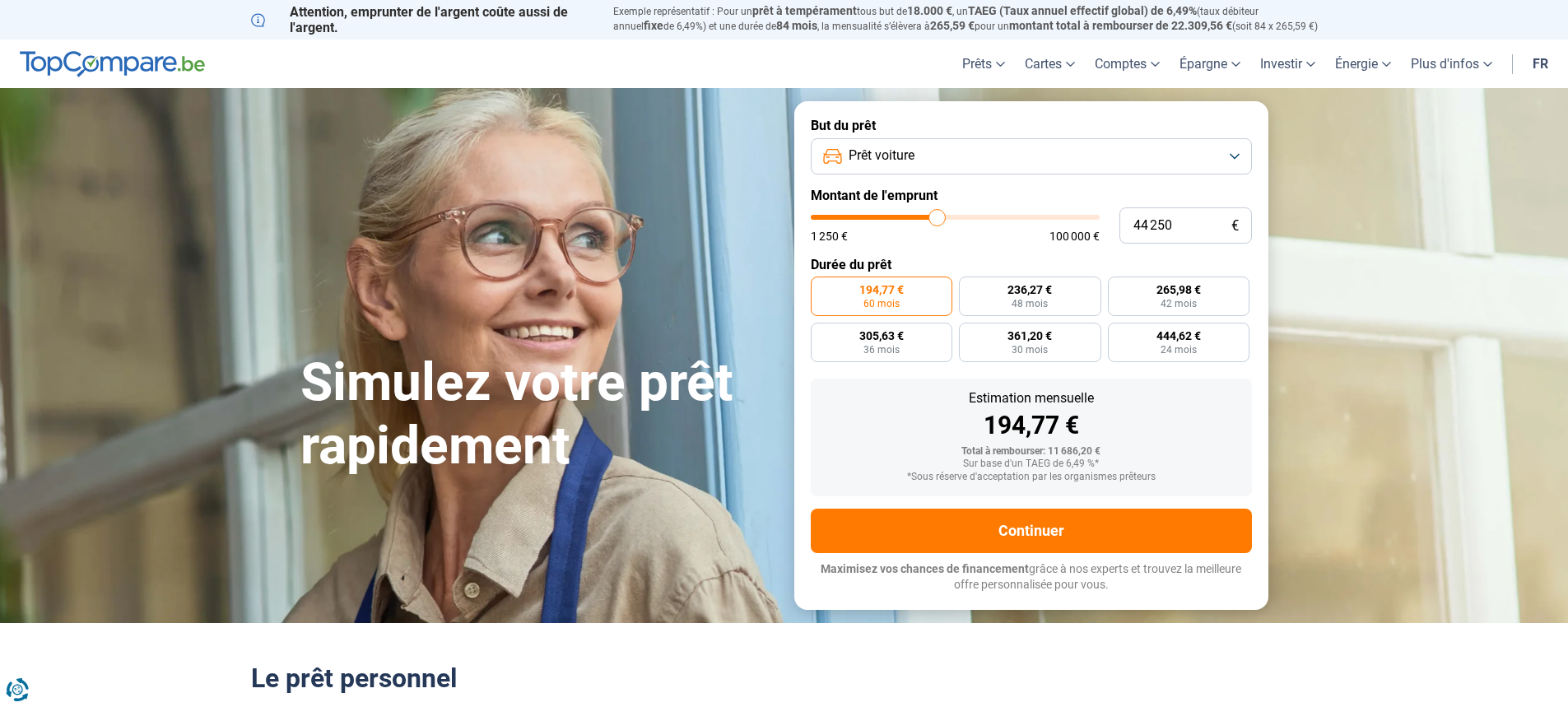
type input "43750"
type input "43 500"
type input "43500"
type input "43 000"
type input "43000"
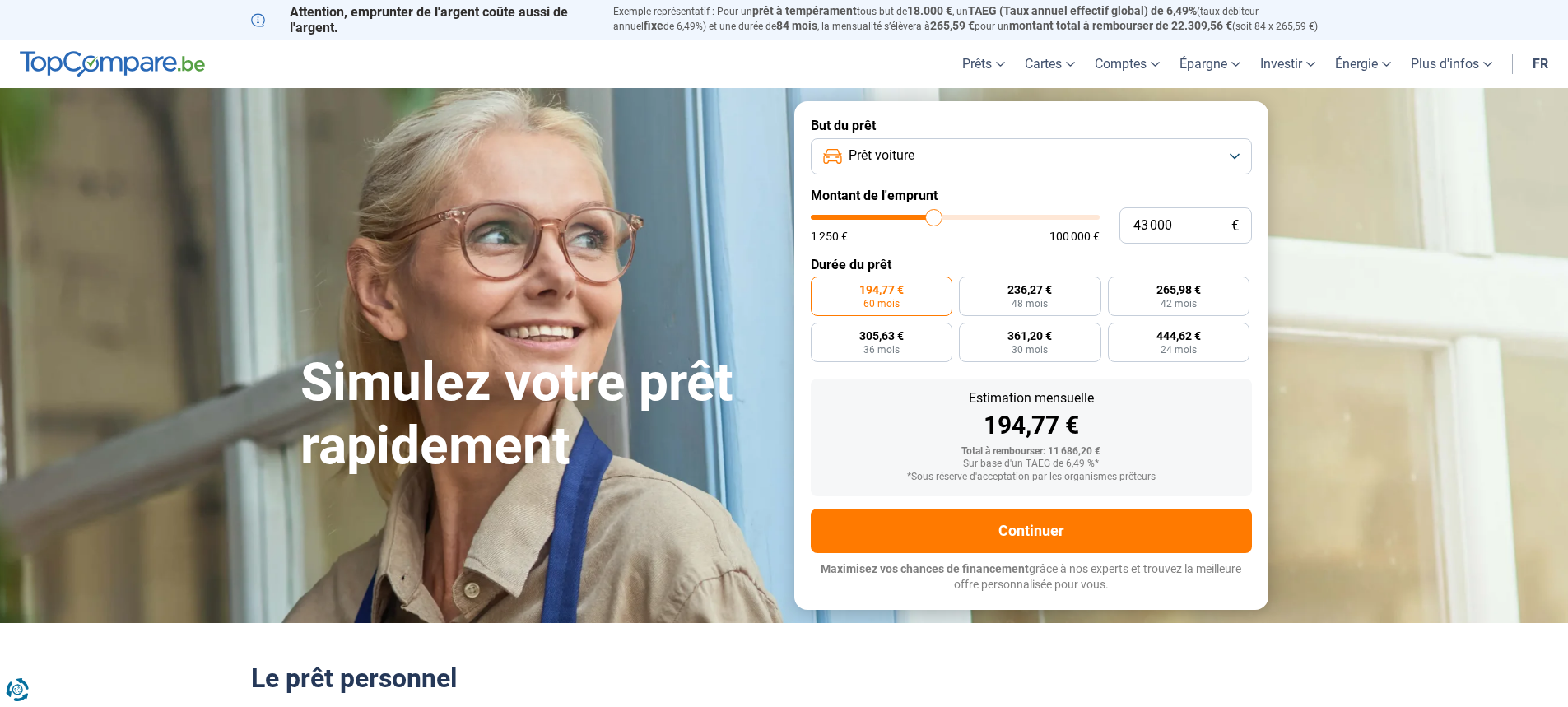
type input "42 750"
type input "42750"
type input "42 500"
type input "42500"
type input "42 250"
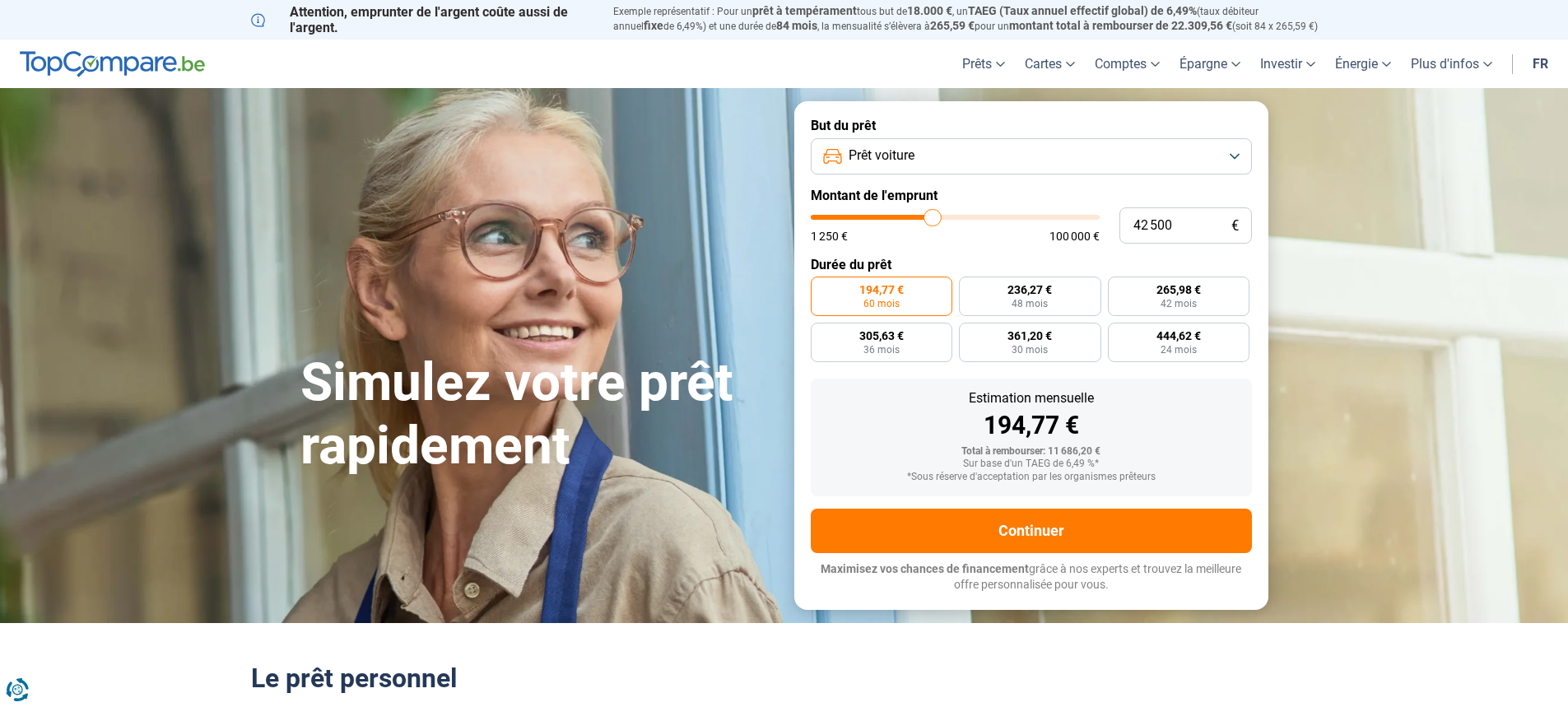
type input "42250"
type input "42 000"
type input "42000"
type input "41 500"
type input "41500"
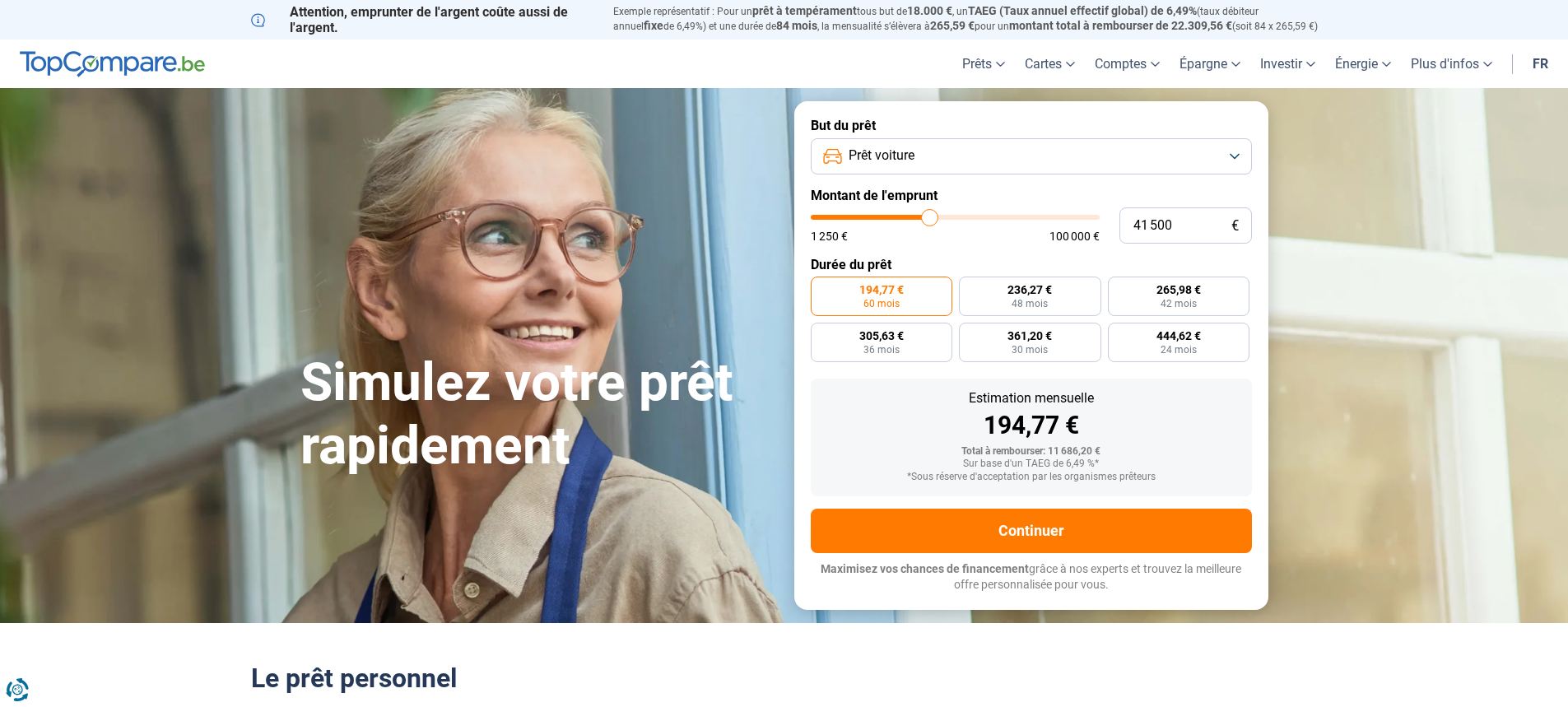
type input "41 250"
type input "41250"
type input "41 000"
type input "41000"
type input "40 750"
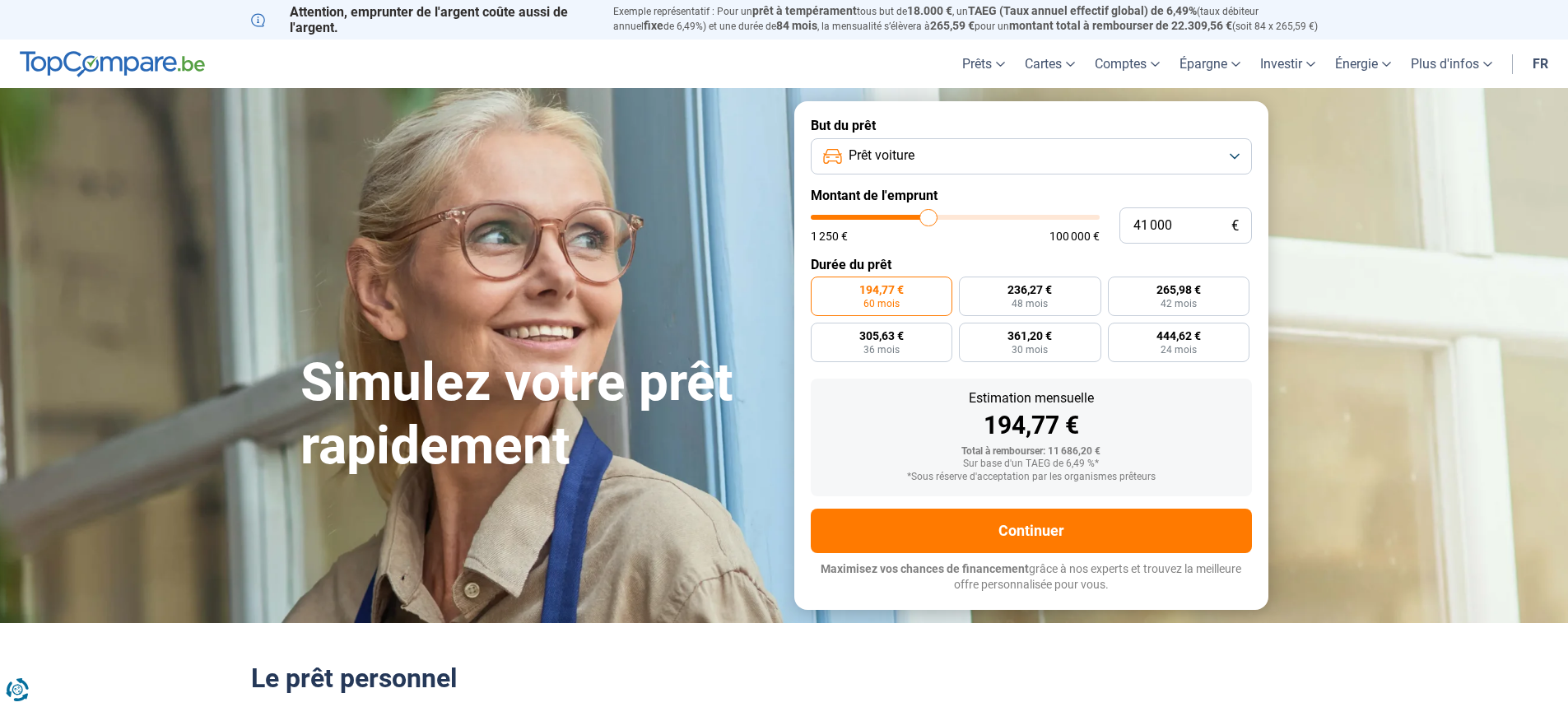
type input "40750"
type input "40 250"
type input "40250"
type input "40 000"
type input "40000"
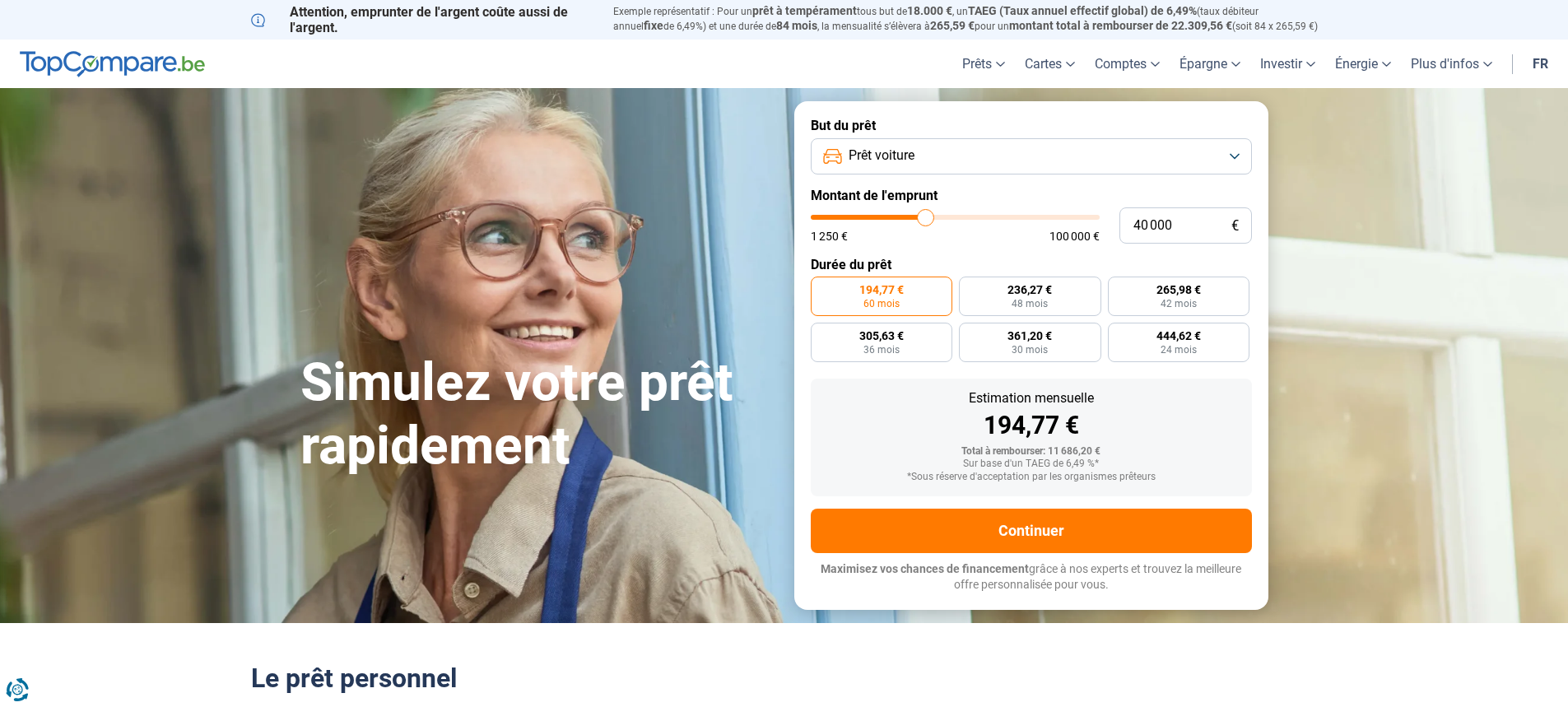
type input "39 750"
type input "39750"
type input "40 000"
drag, startPoint x: 847, startPoint y: 220, endPoint x: 926, endPoint y: 220, distance: 79.0
type input "40000"
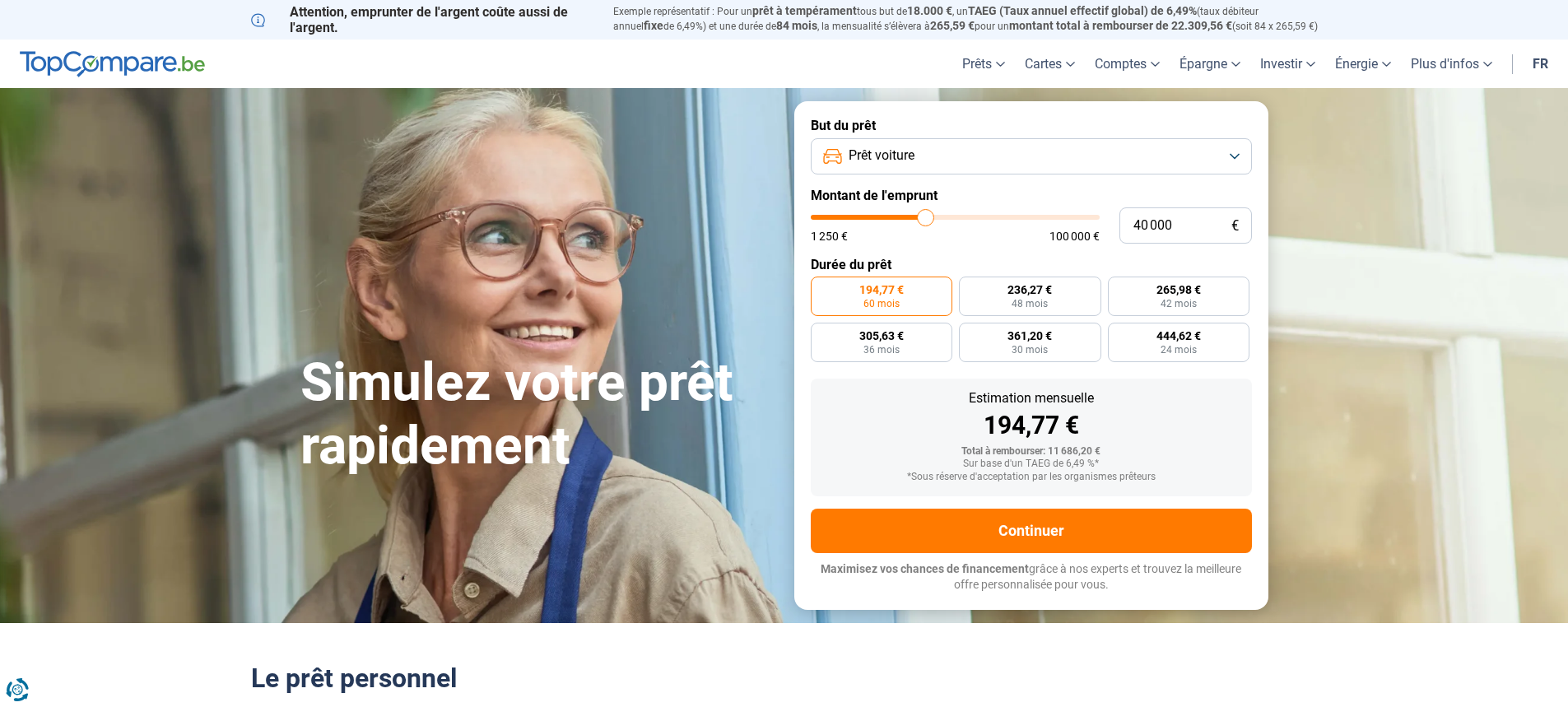
click at [926, 220] on input "range" at bounding box center [955, 217] width 289 height 5
radio input "false"
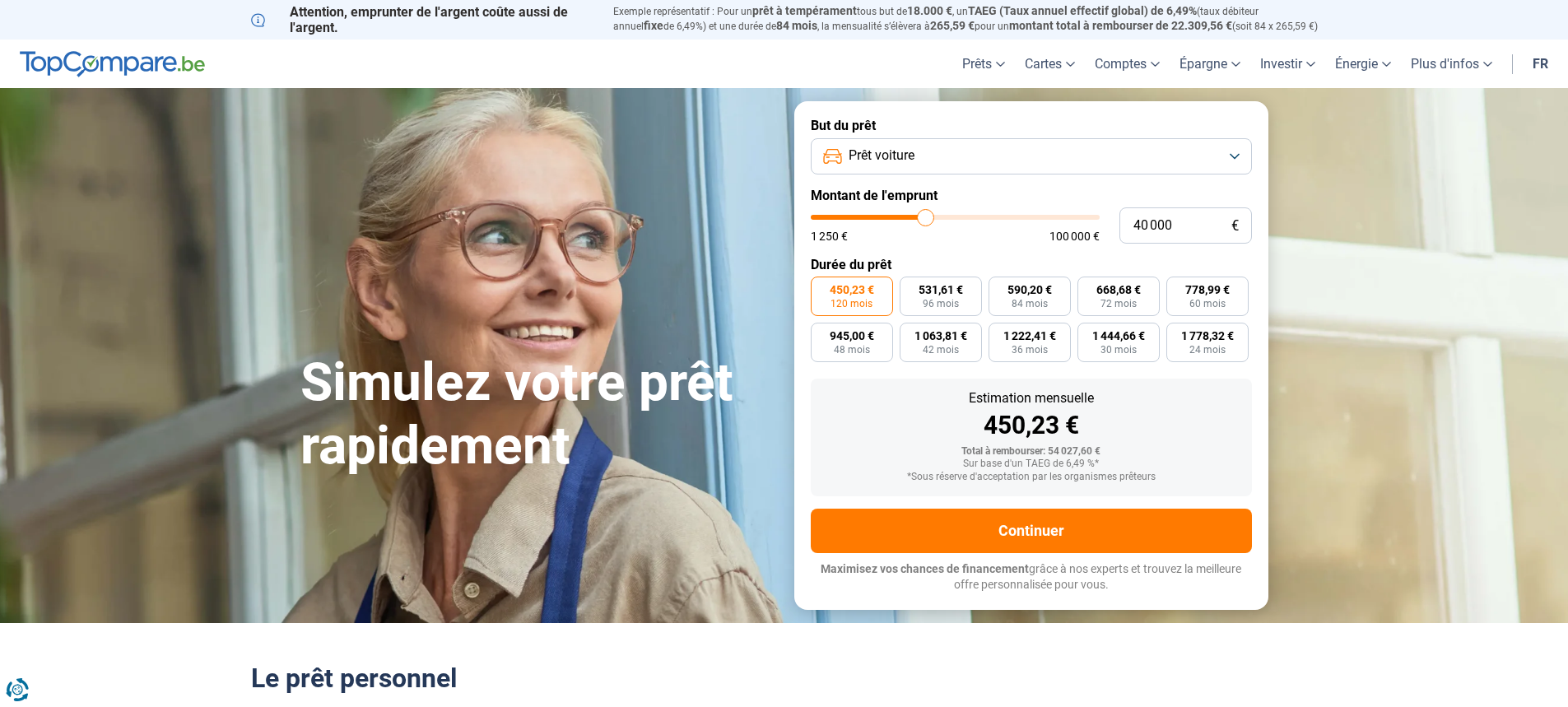
click at [1236, 157] on button "Prêt voiture" at bounding box center [1031, 156] width 441 height 36
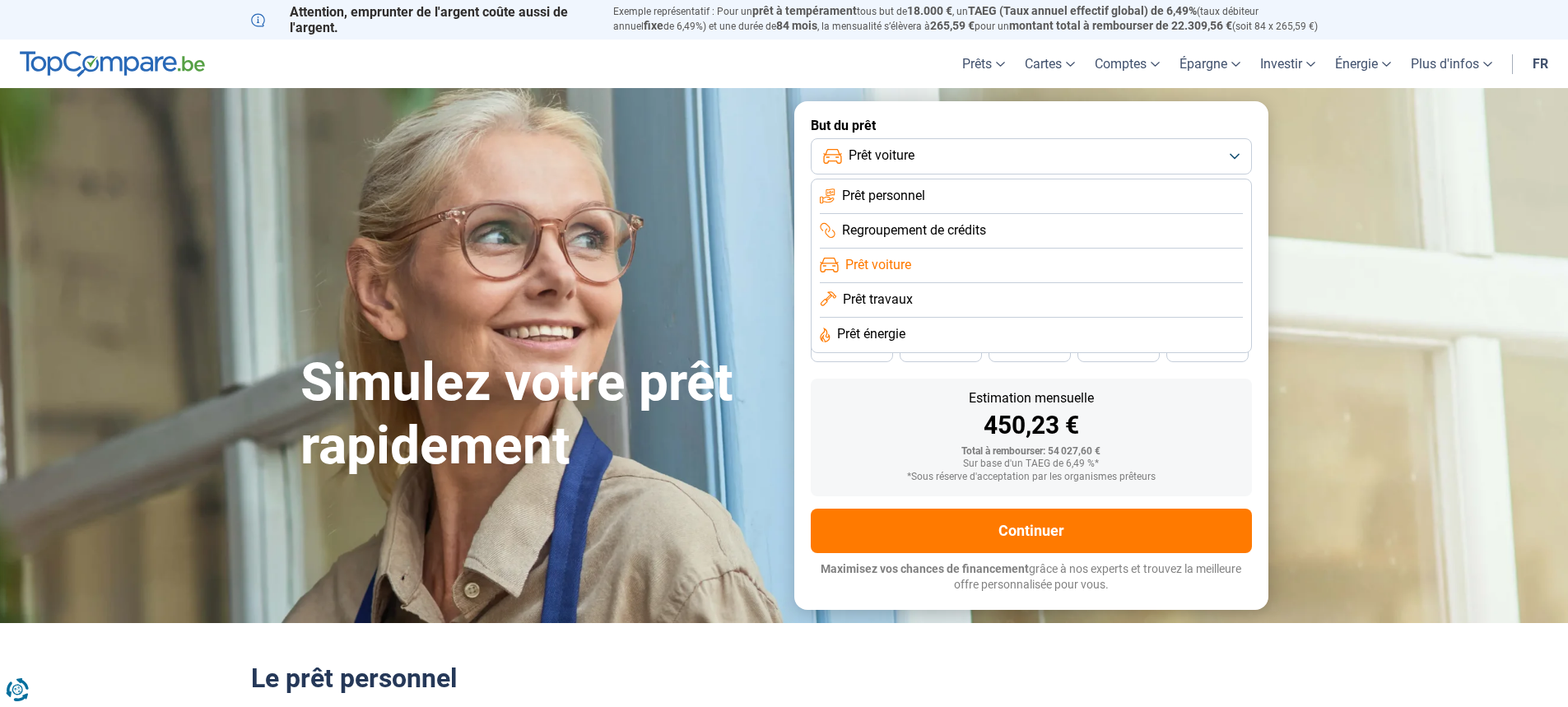
click at [1013, 195] on li "Prêt personnel" at bounding box center [1030, 196] width 423 height 34
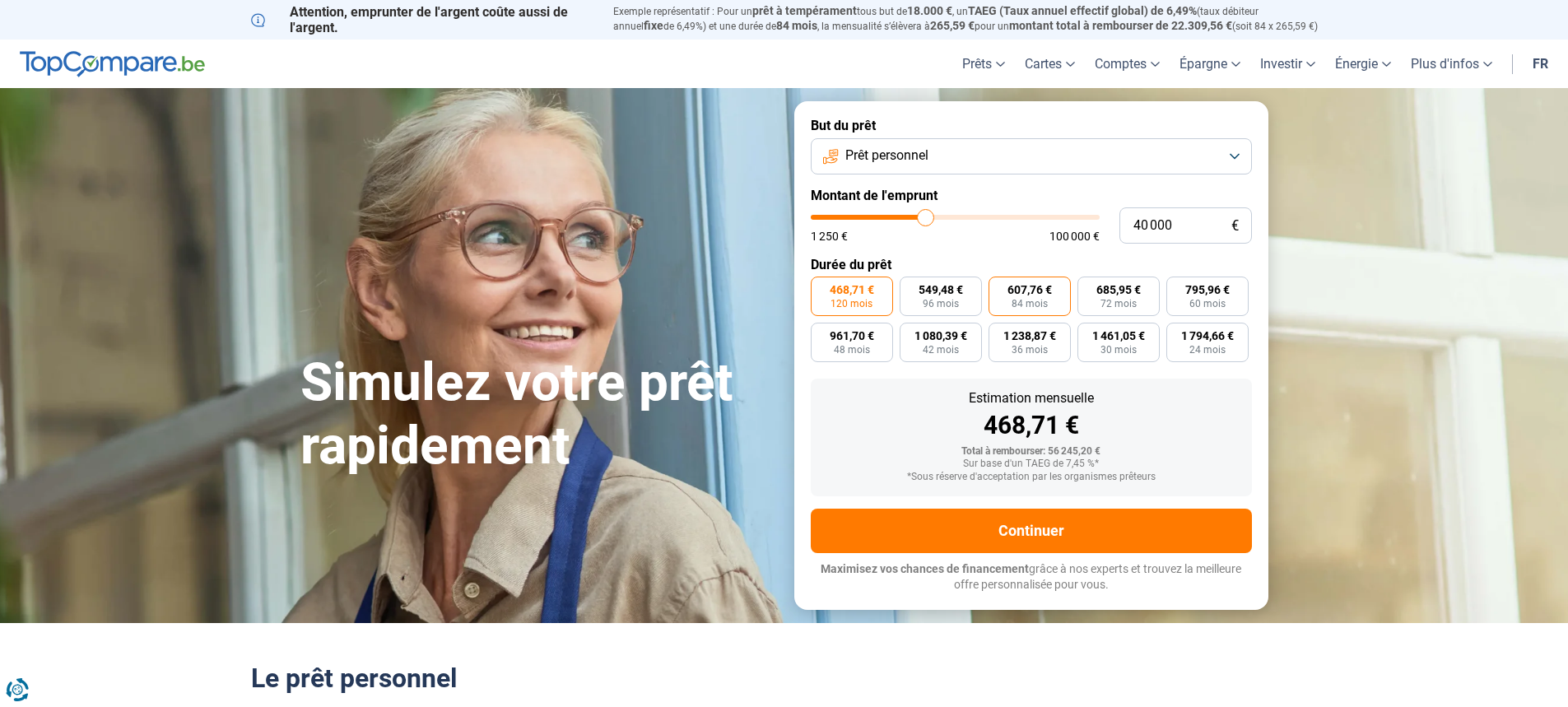
click at [1040, 297] on label "607,76 € 84 mois" at bounding box center [1030, 296] width 83 height 40
click at [999, 287] on input "607,76 € 84 mois" at bounding box center [993, 282] width 10 height 10
radio input "true"
click at [1232, 157] on button "Prêt personnel" at bounding box center [1031, 156] width 441 height 36
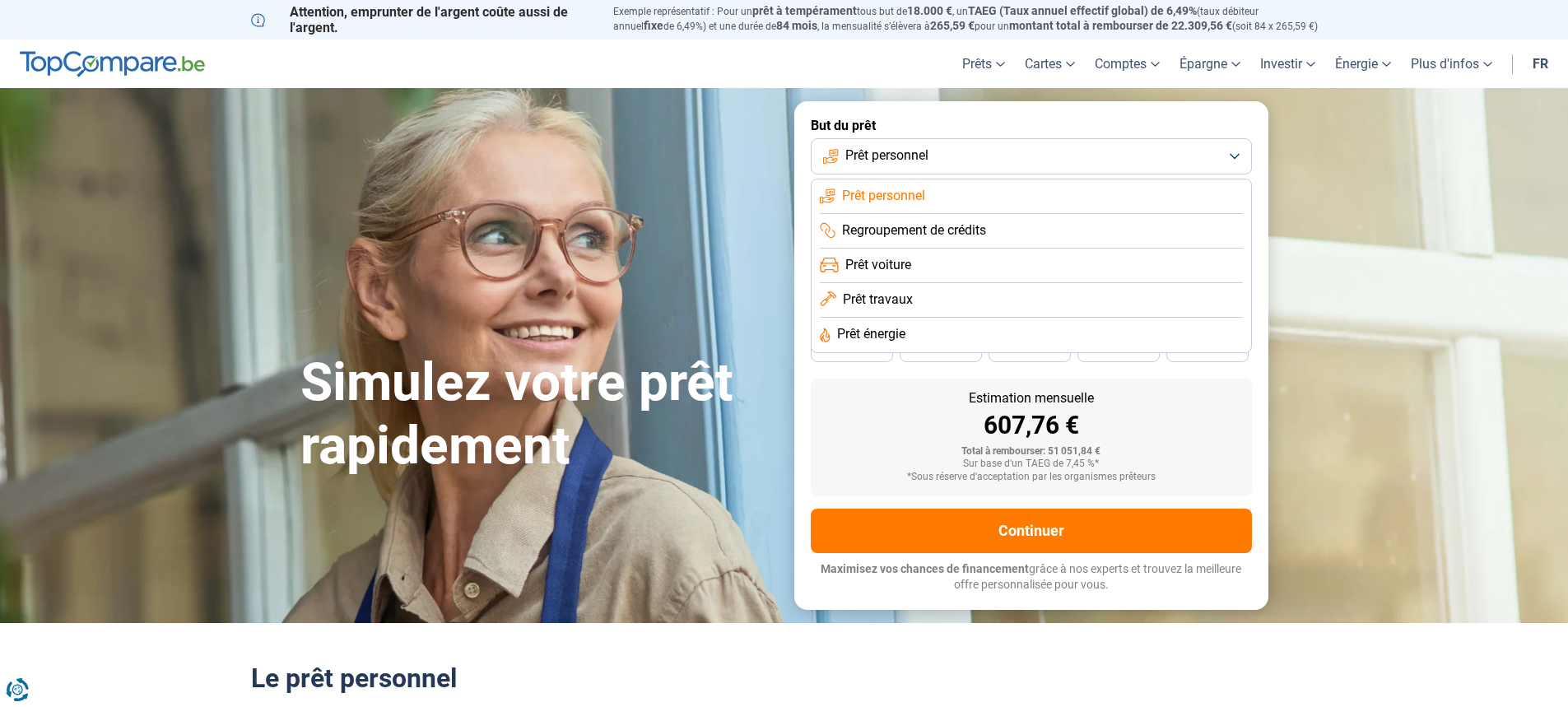
click at [878, 266] on span "Prêt voiture" at bounding box center [878, 264] width 65 height 18
